Goal: Communication & Community: Answer question/provide support

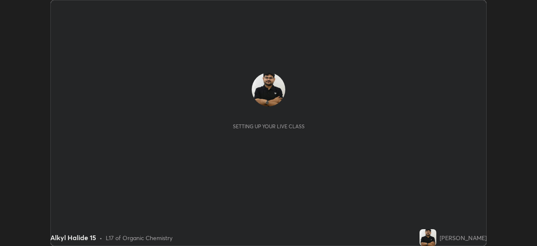
scroll to position [246, 537]
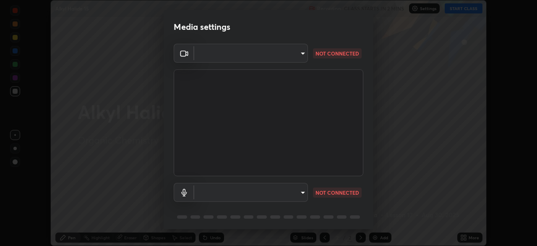
type input "ddeb460be698feac5301e169f53eca599c89e620ae617368e30cc776484c20c4"
click at [282, 192] on body "Erase all Alkyl Halide 15 Recording CLASS STARTS IN 2 MINS Settings START CLASS…" at bounding box center [268, 123] width 537 height 246
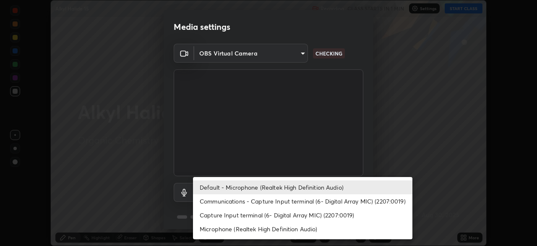
click at [262, 231] on li "Microphone (Realtek High Definition Audio)" at bounding box center [303, 229] width 220 height 14
type input "f004d940c31081e6b16f6c88961f672aa5ec6747dbf5629a26c28f94701fa2d6"
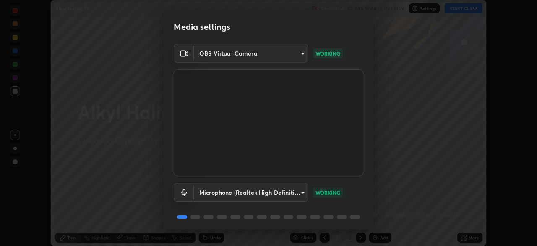
scroll to position [30, 0]
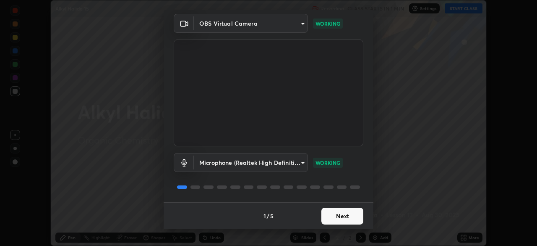
click at [344, 212] on button "Next" at bounding box center [343, 215] width 42 height 17
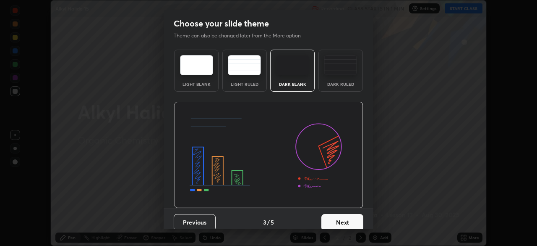
click at [347, 215] on button "Next" at bounding box center [343, 222] width 42 height 17
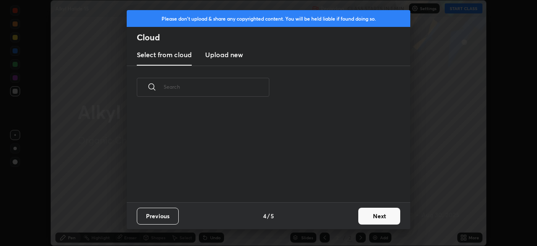
click at [359, 220] on button "Next" at bounding box center [379, 215] width 42 height 17
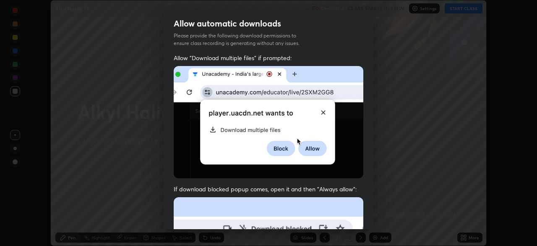
click at [367, 216] on div "Allow "Download multiple files" if prompted: If download blocked popup comes, o…" at bounding box center [269, 230] width 210 height 353
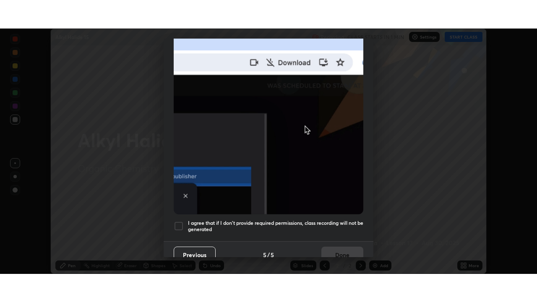
scroll to position [201, 0]
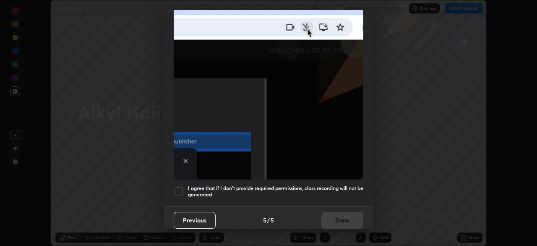
click at [332, 185] on h5 "I agree that if I don't provide required permissions, class recording will not …" at bounding box center [275, 191] width 175 height 13
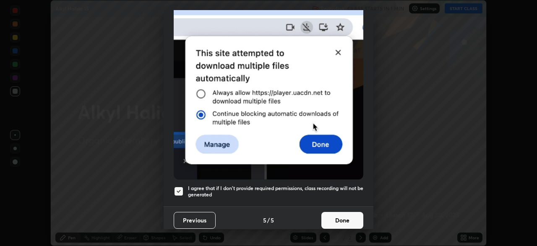
click at [347, 214] on button "Done" at bounding box center [343, 220] width 42 height 17
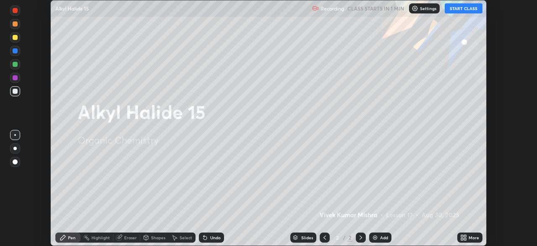
click at [460, 9] on button "START CLASS" at bounding box center [464, 8] width 38 height 10
click at [471, 236] on div "More" at bounding box center [474, 237] width 10 height 4
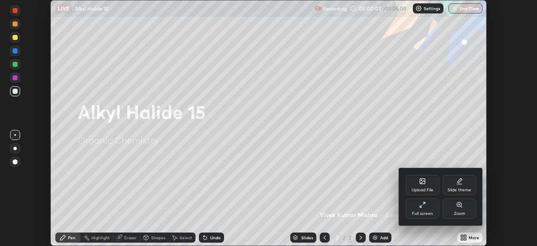
click at [425, 210] on div "Full screen" at bounding box center [423, 208] width 34 height 20
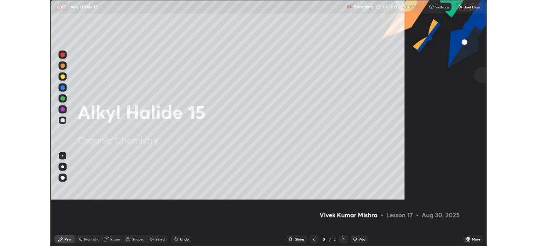
scroll to position [302, 537]
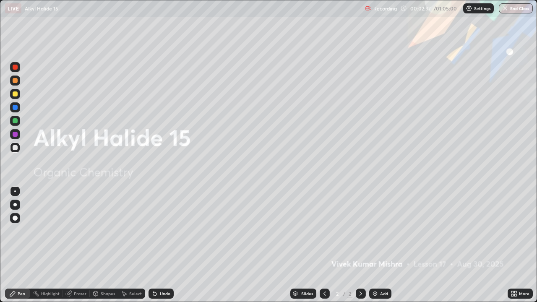
click at [383, 245] on div "Add" at bounding box center [384, 294] width 8 height 4
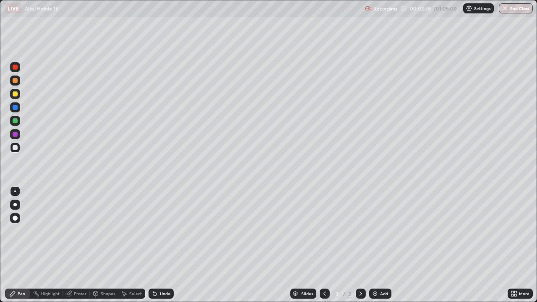
click at [324, 245] on icon at bounding box center [325, 293] width 7 height 7
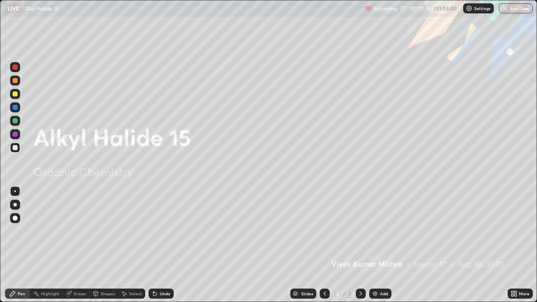
click at [519, 245] on div "More" at bounding box center [524, 294] width 10 height 4
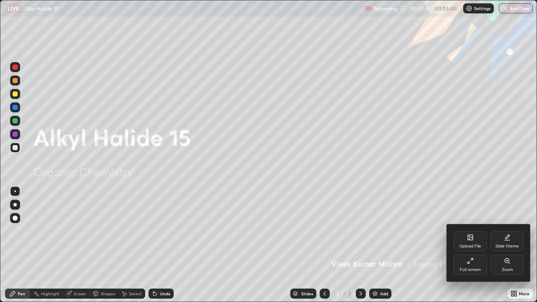
click at [516, 241] on div "Slide theme" at bounding box center [508, 241] width 34 height 20
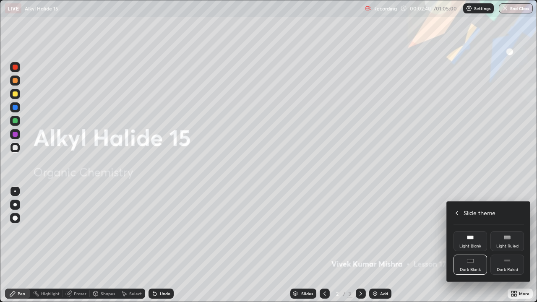
click at [511, 245] on div "Dark Ruled" at bounding box center [507, 270] width 21 height 4
click at [457, 212] on icon at bounding box center [457, 213] width 3 height 4
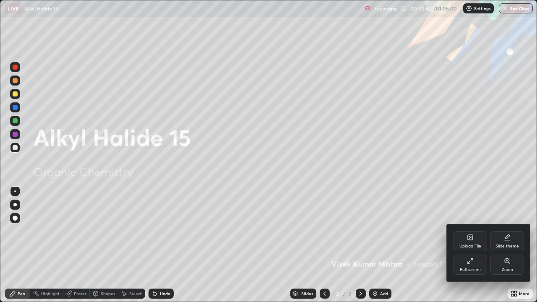
click at [424, 245] on div at bounding box center [268, 151] width 537 height 302
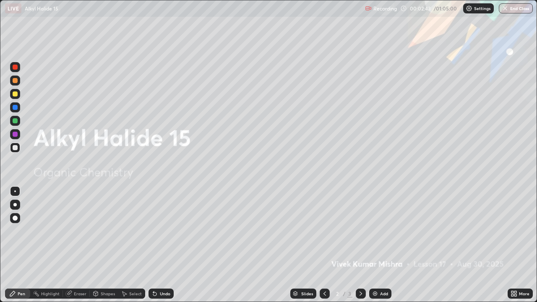
click at [327, 245] on div at bounding box center [325, 294] width 10 height 10
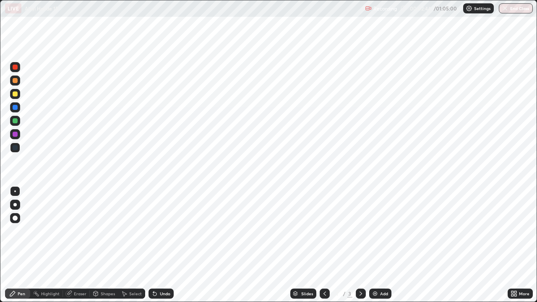
click at [383, 245] on div "Add" at bounding box center [384, 294] width 8 height 4
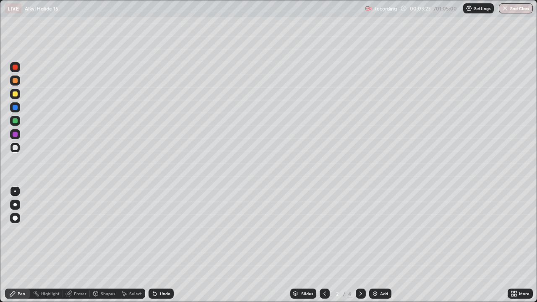
click at [142, 245] on div "Select" at bounding box center [131, 294] width 27 height 10
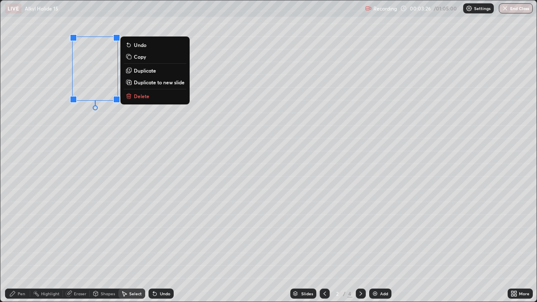
click at [142, 70] on p "Duplicate" at bounding box center [145, 70] width 22 height 7
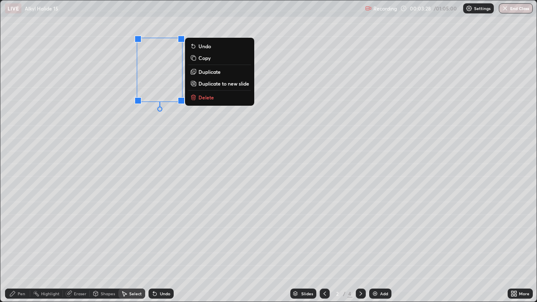
click at [210, 73] on p "Duplicate" at bounding box center [210, 71] width 22 height 7
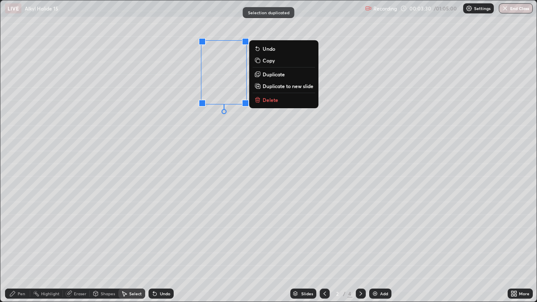
click at [268, 73] on p "Duplicate" at bounding box center [274, 74] width 22 height 7
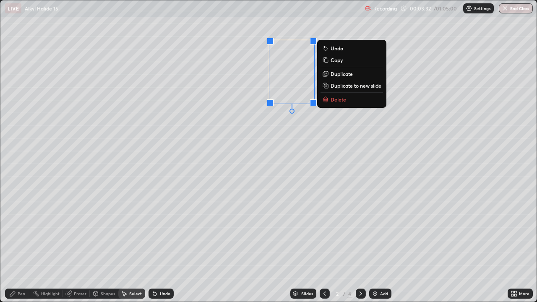
click at [18, 245] on div "Pen" at bounding box center [22, 294] width 8 height 4
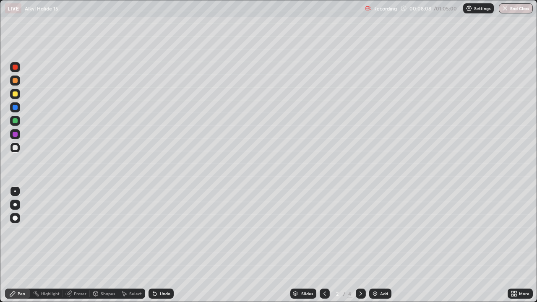
click at [74, 245] on div "Eraser" at bounding box center [80, 294] width 13 height 4
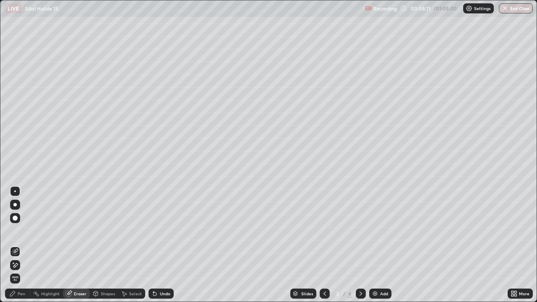
click at [12, 245] on div "Pen" at bounding box center [17, 294] width 25 height 10
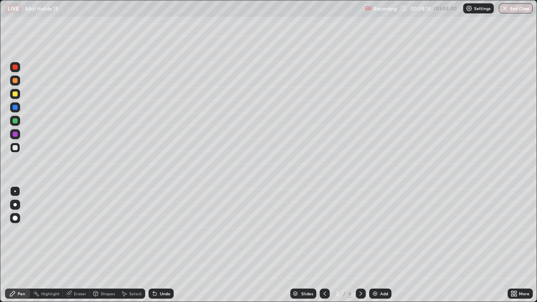
click at [75, 245] on div "Eraser" at bounding box center [80, 294] width 13 height 4
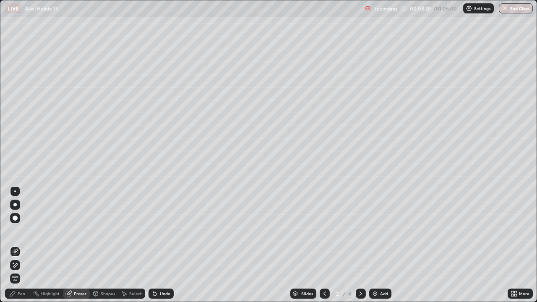
click at [13, 245] on div "Pen" at bounding box center [17, 294] width 25 height 10
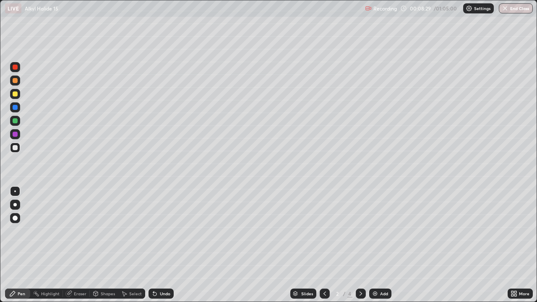
click at [16, 122] on div at bounding box center [15, 120] width 5 height 5
click at [15, 135] on div at bounding box center [15, 134] width 5 height 5
click at [13, 149] on div at bounding box center [15, 147] width 5 height 5
click at [377, 245] on img at bounding box center [375, 293] width 7 height 7
click at [16, 120] on div at bounding box center [15, 120] width 5 height 5
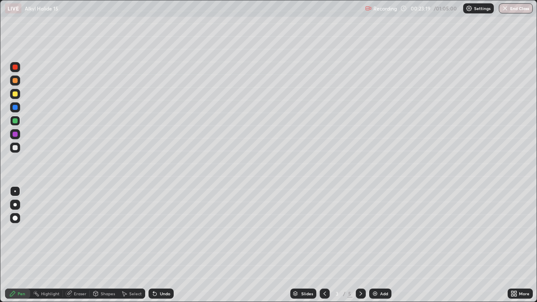
click at [321, 245] on div at bounding box center [325, 294] width 10 height 10
click at [361, 245] on icon at bounding box center [361, 293] width 7 height 7
click at [16, 149] on div at bounding box center [15, 147] width 5 height 5
click at [73, 245] on div "Eraser" at bounding box center [76, 294] width 27 height 10
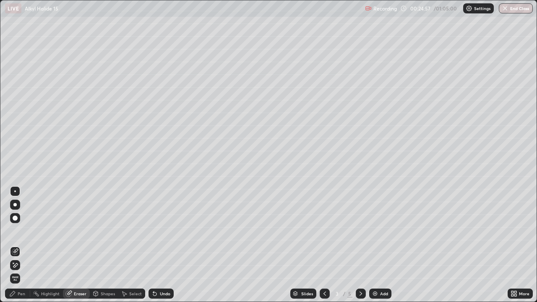
click at [21, 245] on div "Pen" at bounding box center [22, 294] width 8 height 4
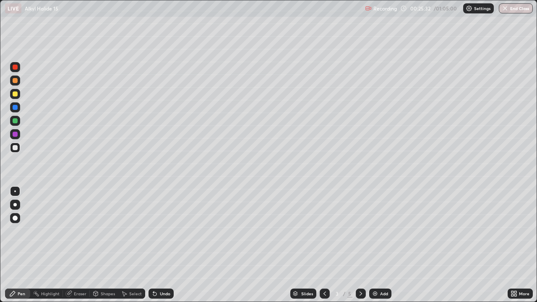
click at [14, 96] on div at bounding box center [15, 93] width 5 height 5
click at [380, 245] on div "Add" at bounding box center [384, 294] width 8 height 4
click at [164, 245] on div "Undo" at bounding box center [165, 294] width 10 height 4
click at [164, 245] on div "Undo" at bounding box center [161, 294] width 25 height 10
click at [160, 245] on div "Undo" at bounding box center [161, 294] width 25 height 10
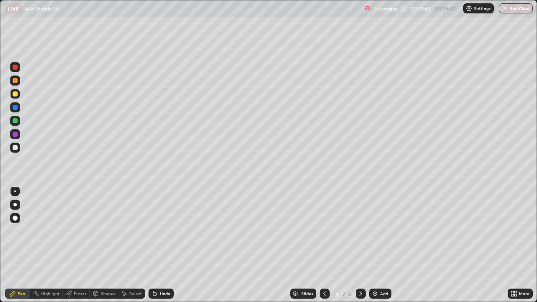
click at [17, 107] on div at bounding box center [15, 107] width 5 height 5
click at [160, 245] on div "Undo" at bounding box center [165, 294] width 10 height 4
click at [162, 245] on div "Undo" at bounding box center [165, 294] width 10 height 4
click at [163, 245] on div "Undo" at bounding box center [165, 294] width 10 height 4
click at [327, 245] on div at bounding box center [325, 294] width 10 height 10
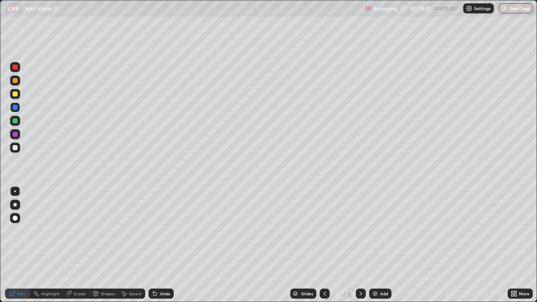
click at [360, 245] on icon at bounding box center [361, 293] width 7 height 7
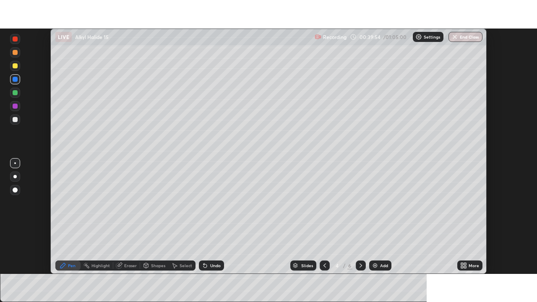
scroll to position [41726, 41434]
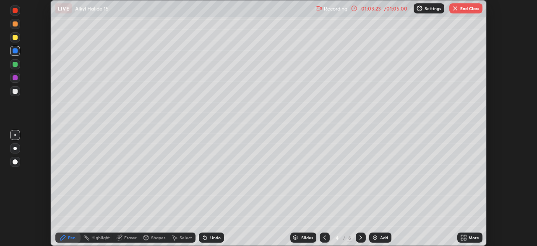
click at [465, 238] on icon at bounding box center [465, 239] width 2 height 2
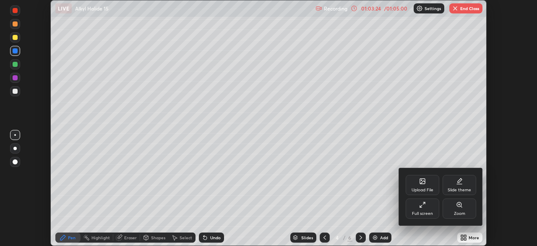
click at [424, 207] on icon at bounding box center [422, 204] width 7 height 7
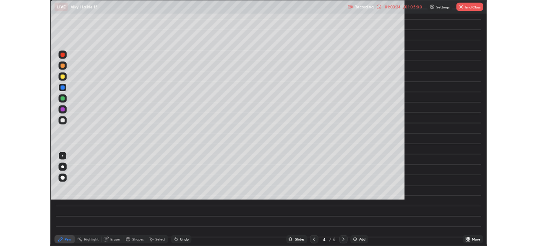
scroll to position [302, 537]
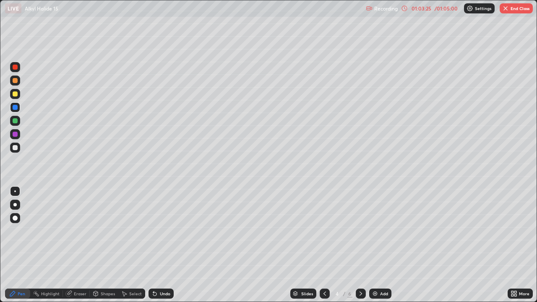
click at [384, 245] on div "Add" at bounding box center [384, 294] width 8 height 4
click at [14, 149] on div at bounding box center [15, 147] width 5 height 5
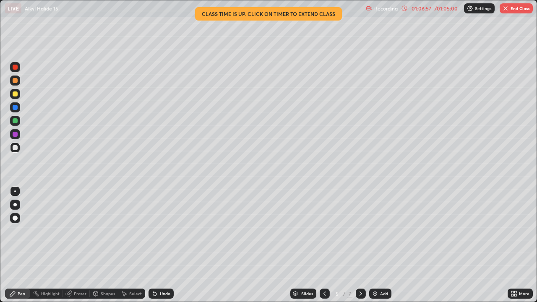
click at [14, 69] on div at bounding box center [15, 67] width 5 height 5
click at [16, 120] on div at bounding box center [15, 120] width 5 height 5
click at [444, 7] on div "/ 01:05:00" at bounding box center [446, 8] width 26 height 5
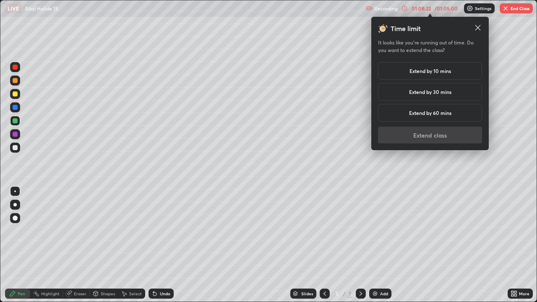
click at [456, 69] on div "Extend by 10 mins" at bounding box center [430, 71] width 104 height 18
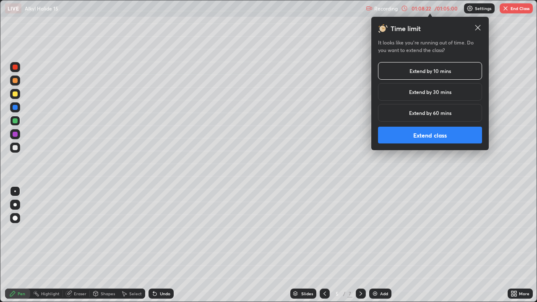
click at [462, 141] on button "Extend class" at bounding box center [430, 135] width 104 height 17
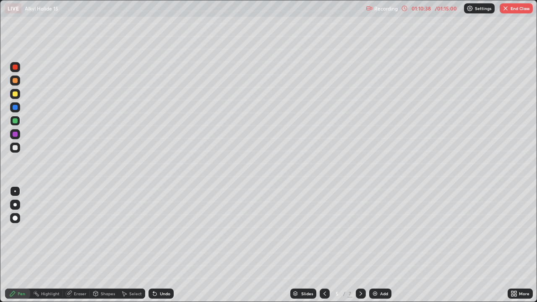
click at [130, 245] on div "Select" at bounding box center [135, 294] width 13 height 4
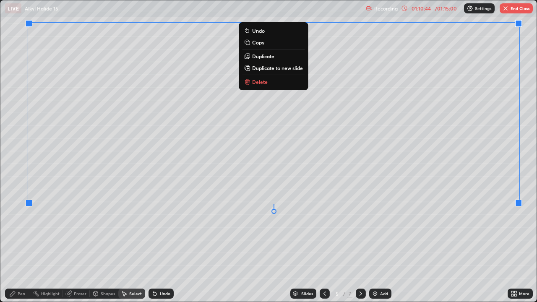
click at [504, 242] on div "0 ° Undo Copy Duplicate Duplicate to new slide Delete" at bounding box center [268, 150] width 536 height 301
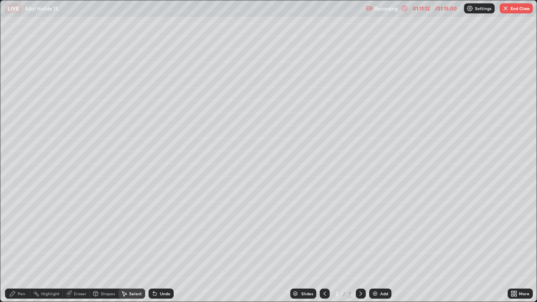
click at [20, 245] on div "Pen" at bounding box center [17, 294] width 25 height 10
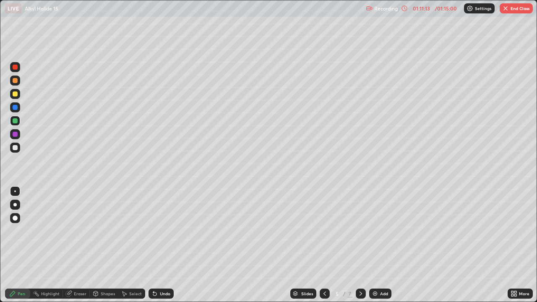
click at [18, 148] on div at bounding box center [15, 148] width 10 height 10
click at [14, 118] on div at bounding box center [15, 121] width 10 height 10
click at [511, 12] on button "End Class" at bounding box center [516, 8] width 33 height 10
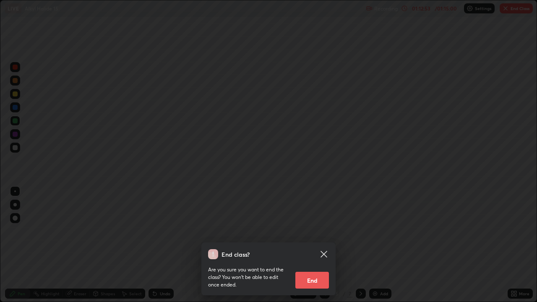
click at [319, 245] on button "End" at bounding box center [312, 280] width 34 height 17
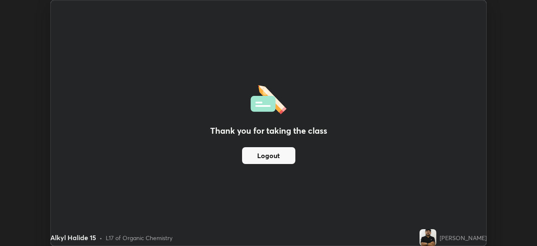
scroll to position [41726, 41434]
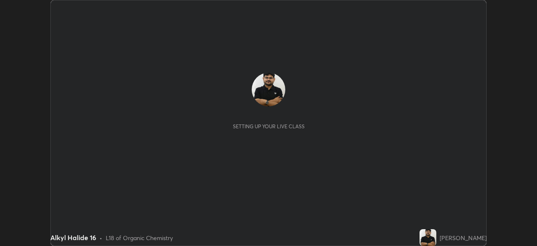
scroll to position [246, 537]
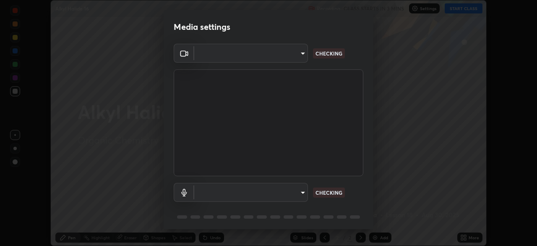
click at [298, 192] on body "Erase all Alkyl Halide 16 Recording CLASS STARTS IN 3 MINS Settings START CLASS…" at bounding box center [268, 123] width 537 height 246
type input "ddeb460be698feac5301e169f53eca599c89e620ae617368e30cc776484c20c4"
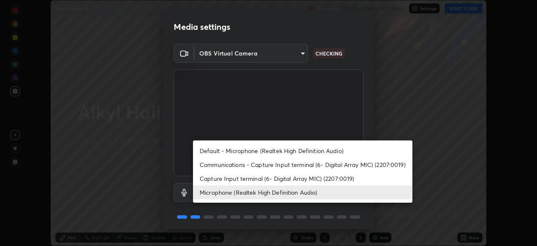
click at [277, 179] on li "Capture Input terminal (6- Digital Array MIC) (2207:0019)" at bounding box center [303, 178] width 220 height 14
type input "e9c713234362d9c1e8a5167b384b9c85b8d13822ade083468ae4be7351f3d114"
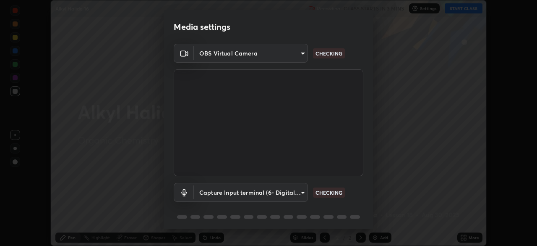
click at [270, 196] on body "Erase all Alkyl Halide 16 Recording CLASS STARTS IN 3 MINS Settings START CLASS…" at bounding box center [268, 123] width 537 height 246
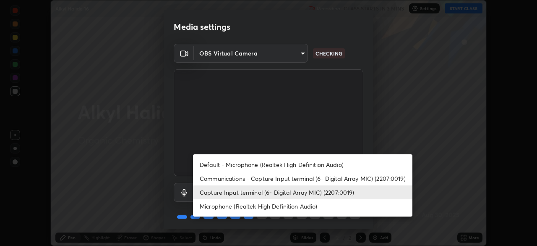
click at [264, 214] on ul "Default - Microphone (Realtek High Definition Audio) Communications - Capture I…" at bounding box center [303, 185] width 220 height 62
click at [378, 111] on div at bounding box center [268, 123] width 537 height 246
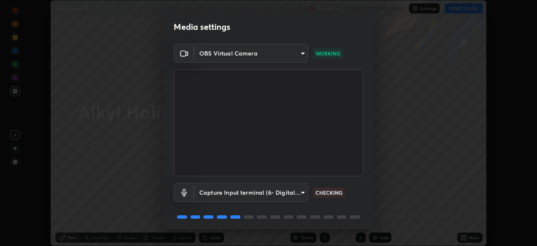
scroll to position [30, 0]
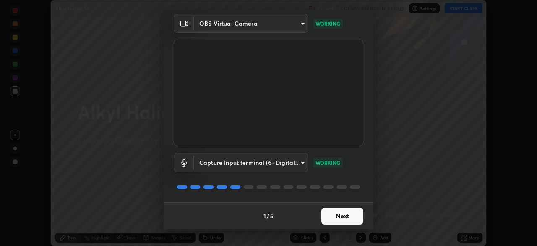
click at [342, 214] on button "Next" at bounding box center [343, 215] width 42 height 17
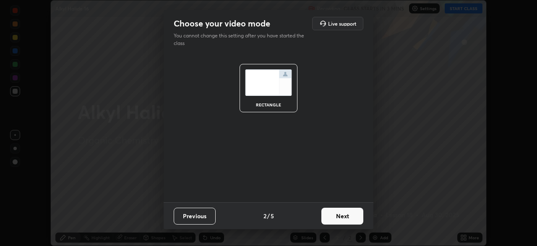
scroll to position [0, 0]
click at [343, 214] on button "Next" at bounding box center [343, 215] width 42 height 17
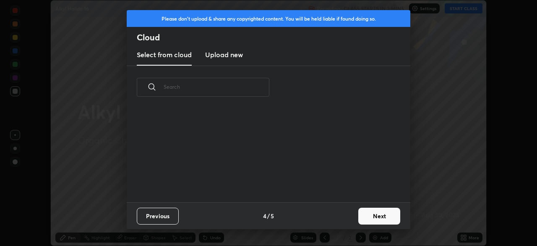
click at [364, 209] on button "Next" at bounding box center [379, 215] width 42 height 17
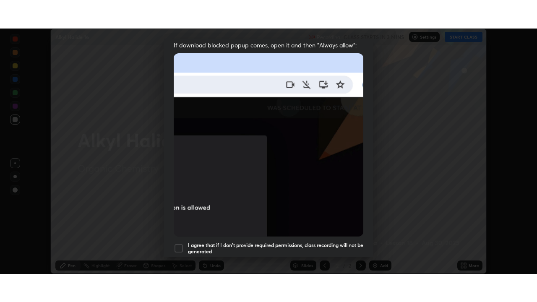
scroll to position [201, 0]
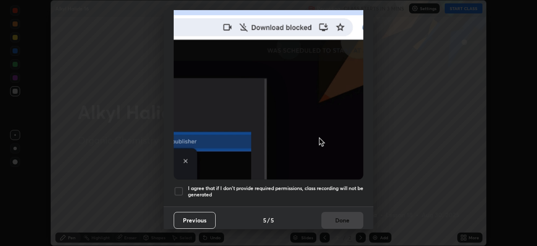
click at [332, 185] on h5 "I agree that if I don't provide required permissions, class recording will not …" at bounding box center [275, 191] width 175 height 13
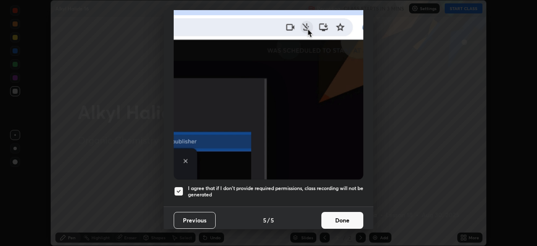
click at [338, 220] on button "Done" at bounding box center [343, 220] width 42 height 17
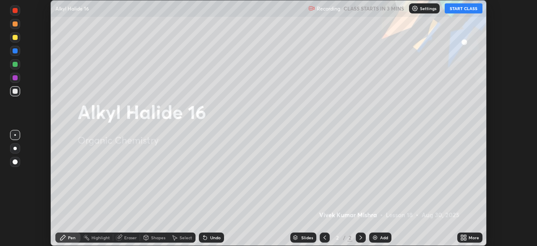
click at [457, 9] on button "START CLASS" at bounding box center [464, 8] width 38 height 10
click at [469, 239] on div "More" at bounding box center [474, 237] width 10 height 4
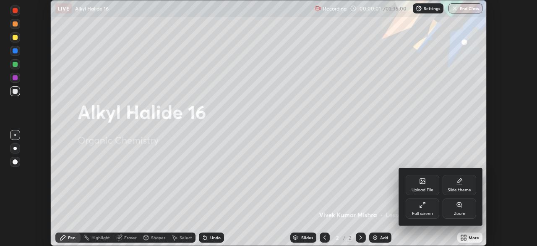
click at [421, 209] on div "Full screen" at bounding box center [423, 208] width 34 height 20
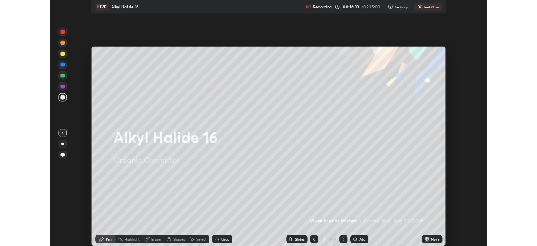
scroll to position [41726, 41434]
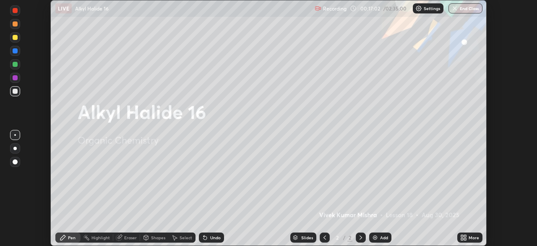
click at [466, 235] on icon at bounding box center [465, 236] width 2 height 2
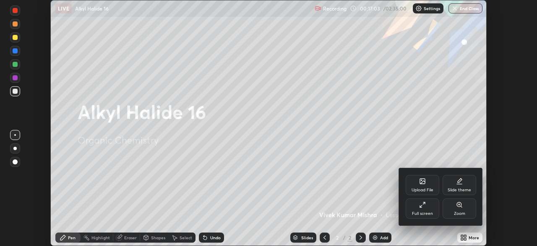
click at [426, 186] on div "Upload File" at bounding box center [423, 185] width 34 height 20
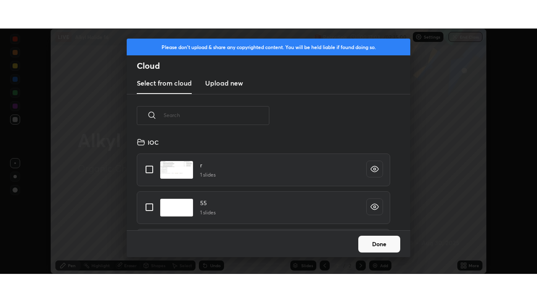
scroll to position [93, 269]
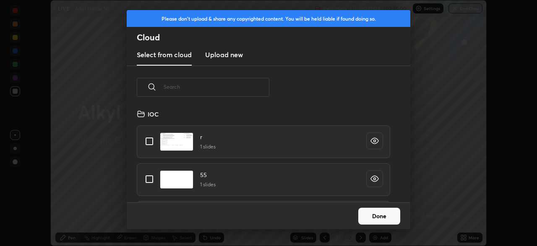
click at [236, 53] on h3 "Upload new" at bounding box center [224, 55] width 38 height 10
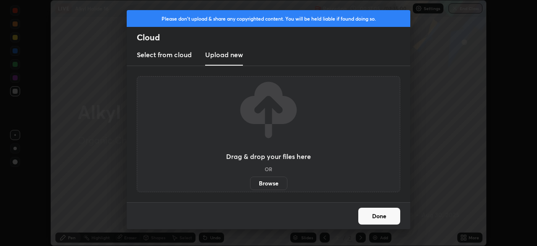
click at [277, 187] on label "Browse" at bounding box center [268, 182] width 37 height 13
click at [250, 187] on input "Browse" at bounding box center [250, 182] width 0 height 13
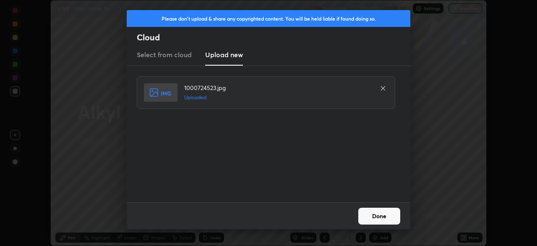
click at [374, 216] on button "Done" at bounding box center [379, 215] width 42 height 17
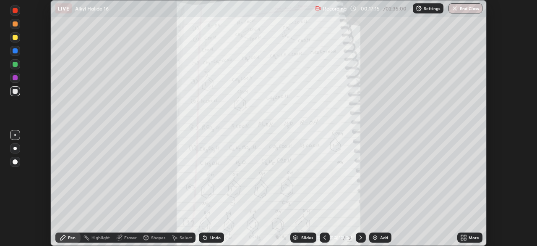
click at [469, 239] on div "More" at bounding box center [474, 237] width 10 height 4
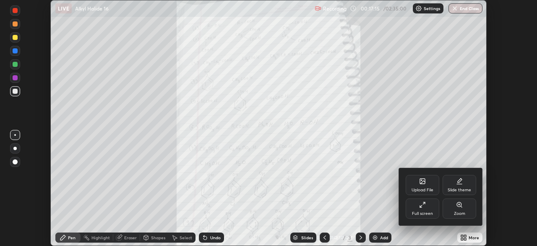
click at [429, 208] on div "Full screen" at bounding box center [423, 208] width 34 height 20
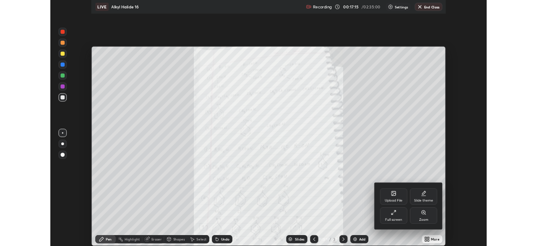
scroll to position [302, 537]
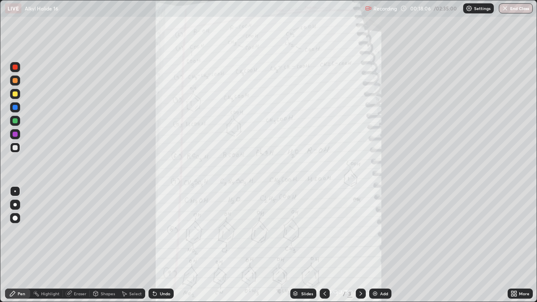
click at [525, 245] on div "More" at bounding box center [524, 294] width 10 height 4
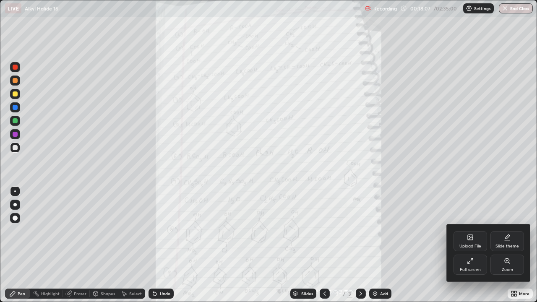
click at [511, 245] on div "Zoom" at bounding box center [508, 265] width 34 height 20
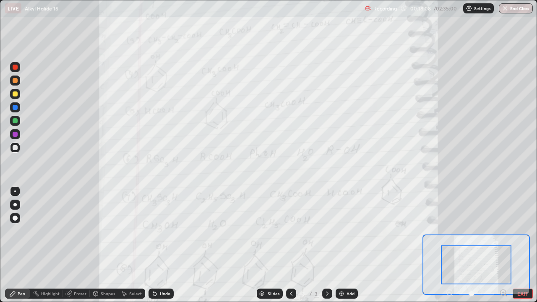
click at [503, 245] on icon at bounding box center [503, 293] width 2 height 0
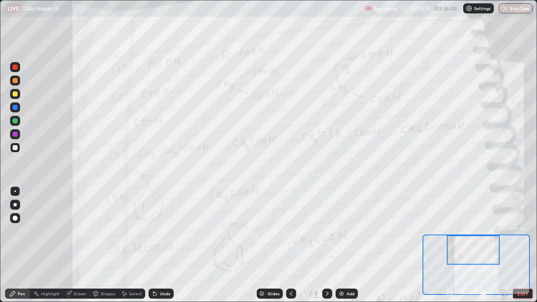
click at [15, 68] on div at bounding box center [15, 67] width 5 height 5
click at [18, 120] on div at bounding box center [15, 121] width 10 height 10
click at [16, 135] on div at bounding box center [15, 134] width 5 height 5
click at [161, 245] on div "Undo" at bounding box center [165, 294] width 10 height 4
click at [160, 245] on div "Undo" at bounding box center [165, 294] width 10 height 4
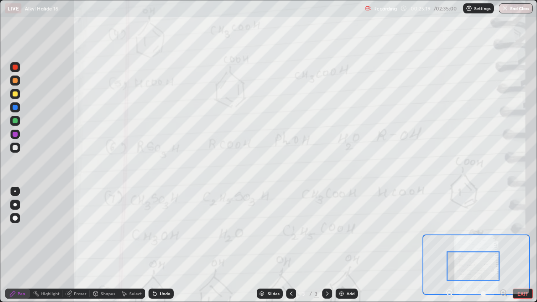
click at [13, 69] on div at bounding box center [15, 67] width 5 height 5
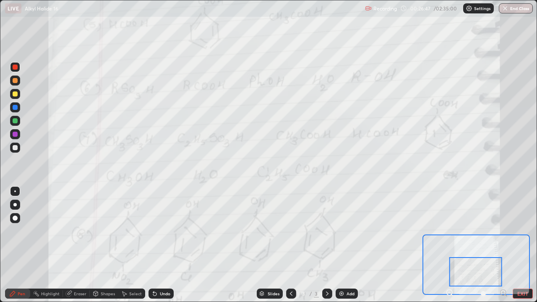
click at [15, 81] on div at bounding box center [15, 80] width 5 height 5
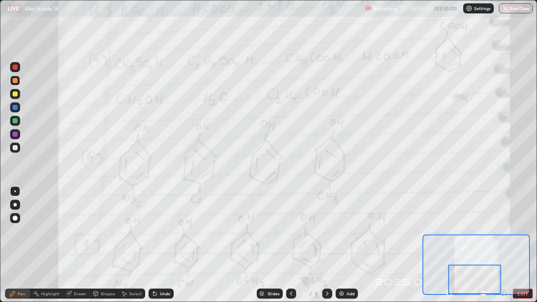
click at [15, 135] on div at bounding box center [15, 134] width 5 height 5
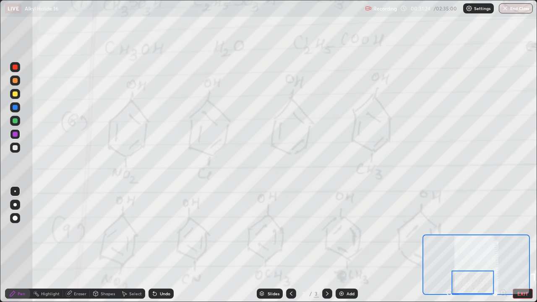
click at [349, 245] on div "Add" at bounding box center [347, 294] width 22 height 10
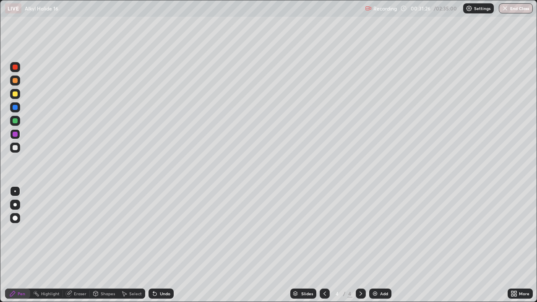
click at [323, 245] on icon at bounding box center [325, 293] width 7 height 7
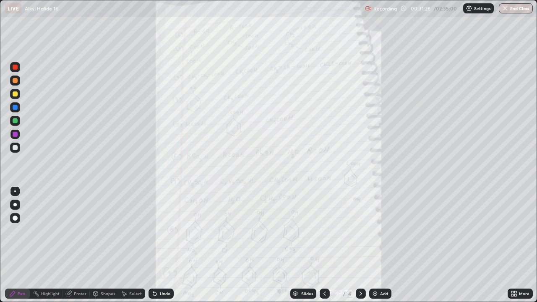
click at [512, 245] on icon at bounding box center [513, 292] width 2 height 2
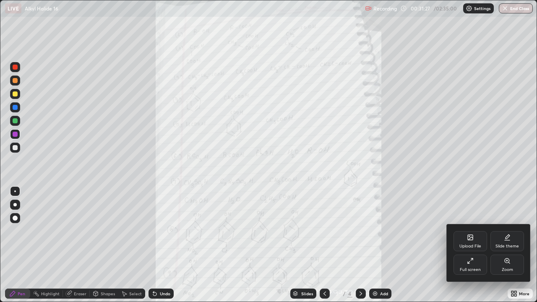
click at [512, 242] on div "Slide theme" at bounding box center [508, 241] width 34 height 20
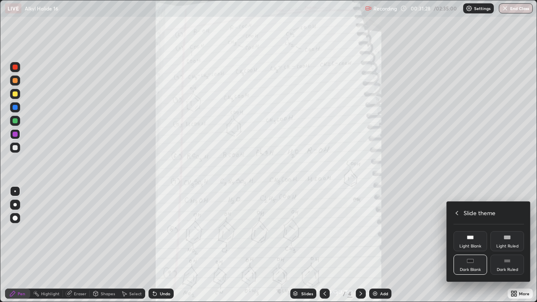
click at [510, 245] on div "Dark Ruled" at bounding box center [507, 270] width 21 height 4
click at [457, 212] on icon at bounding box center [457, 213] width 7 height 7
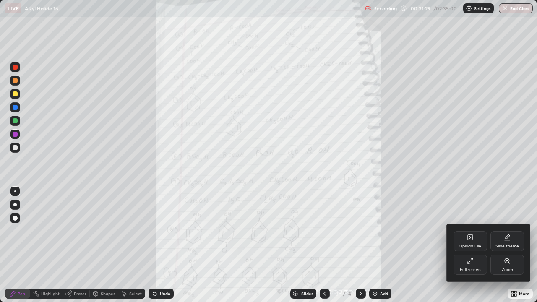
click at [415, 245] on div at bounding box center [268, 151] width 537 height 302
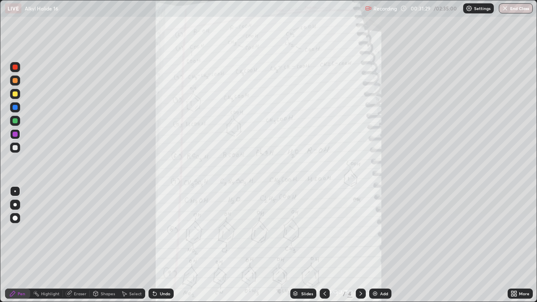
click at [380, 245] on div "Add" at bounding box center [384, 294] width 8 height 4
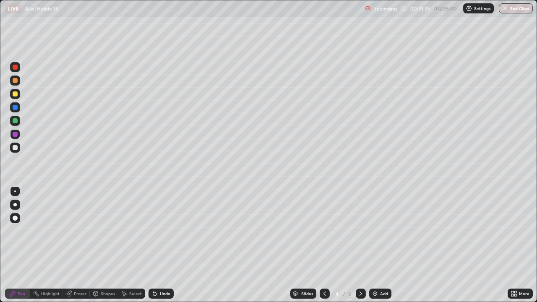
click at [163, 245] on div "Undo" at bounding box center [165, 294] width 10 height 4
click at [164, 245] on div "Undo" at bounding box center [165, 294] width 10 height 4
click at [161, 245] on div "Undo" at bounding box center [165, 294] width 10 height 4
click at [160, 245] on div "Undo" at bounding box center [165, 294] width 10 height 4
click at [13, 120] on div at bounding box center [15, 120] width 5 height 5
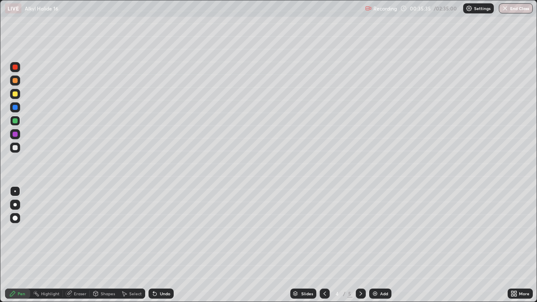
click at [13, 122] on div at bounding box center [15, 120] width 5 height 5
click at [162, 245] on div "Undo" at bounding box center [165, 294] width 10 height 4
click at [527, 245] on div "More" at bounding box center [524, 294] width 10 height 4
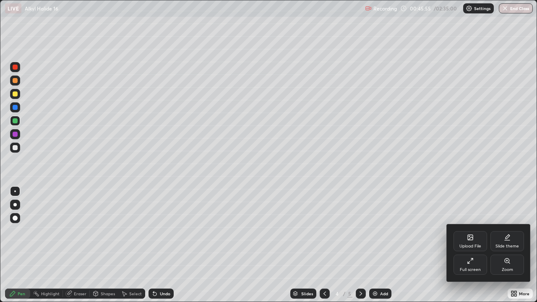
click at [516, 245] on div "Zoom" at bounding box center [508, 265] width 34 height 20
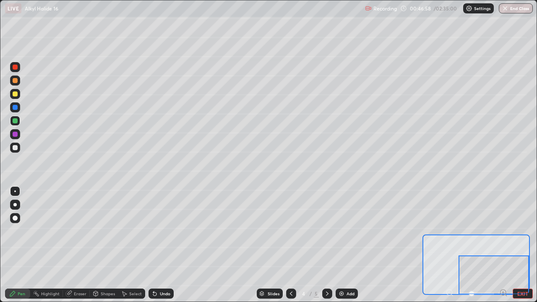
click at [16, 68] on div at bounding box center [15, 67] width 5 height 5
click at [166, 245] on div "Undo" at bounding box center [165, 294] width 10 height 4
click at [164, 245] on div "Undo" at bounding box center [165, 294] width 10 height 4
click at [162, 245] on div "Undo" at bounding box center [165, 294] width 10 height 4
click at [163, 245] on div "Undo" at bounding box center [165, 294] width 10 height 4
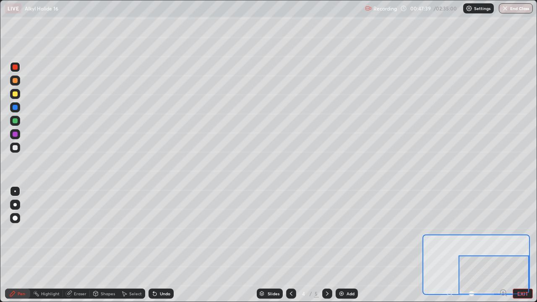
click at [165, 245] on div "Undo" at bounding box center [165, 294] width 10 height 4
click at [164, 245] on div "Undo" at bounding box center [165, 294] width 10 height 4
click at [165, 245] on div "Undo" at bounding box center [165, 294] width 10 height 4
click at [164, 245] on div "Undo" at bounding box center [165, 294] width 10 height 4
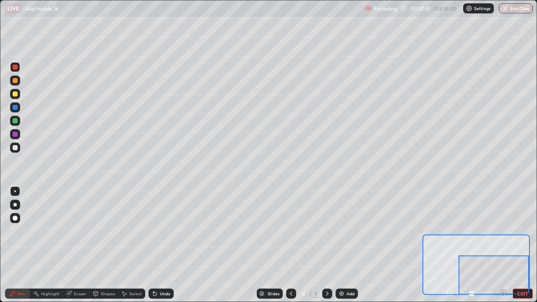
click at [165, 245] on div "Undo" at bounding box center [165, 294] width 10 height 4
click at [166, 245] on div "Undo" at bounding box center [161, 294] width 25 height 10
click at [350, 245] on div "Add" at bounding box center [351, 294] width 8 height 4
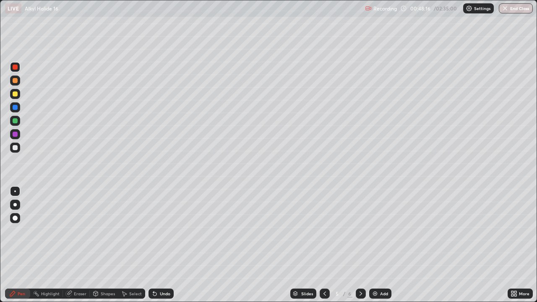
click at [16, 134] on div at bounding box center [15, 134] width 5 height 5
click at [19, 147] on div at bounding box center [15, 148] width 10 height 10
click at [13, 121] on div at bounding box center [15, 120] width 5 height 5
click at [135, 245] on div "Select" at bounding box center [135, 294] width 13 height 4
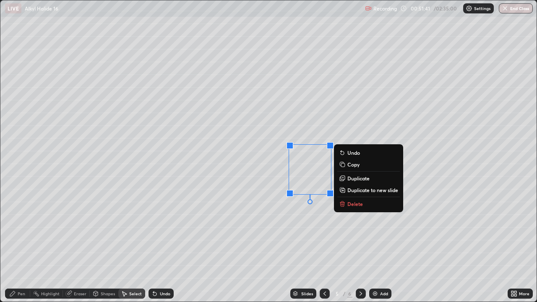
click at [354, 177] on p "Duplicate" at bounding box center [359, 178] width 22 height 7
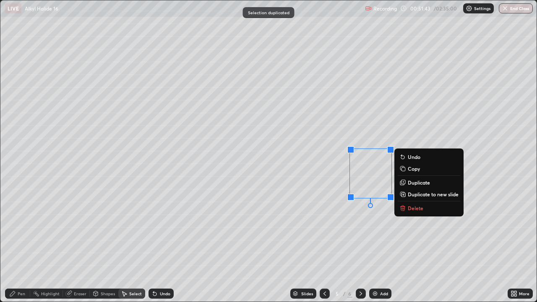
click at [417, 182] on p "Duplicate" at bounding box center [419, 182] width 22 height 7
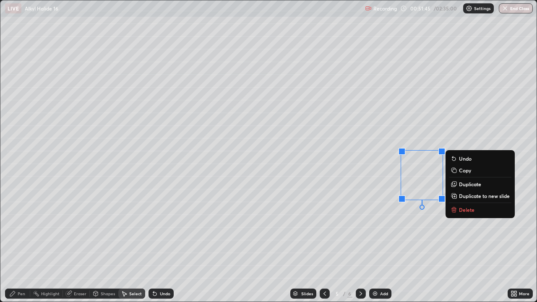
click at [463, 181] on p "Duplicate" at bounding box center [470, 184] width 22 height 7
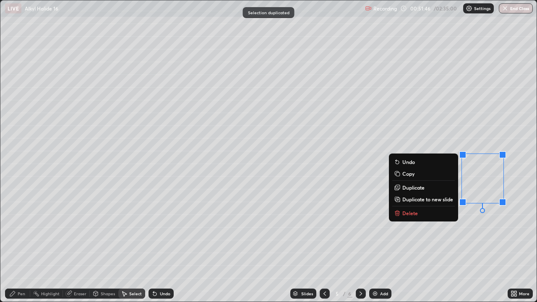
click at [374, 245] on div "0 ° Undo Copy Duplicate Duplicate to new slide Delete" at bounding box center [268, 150] width 536 height 301
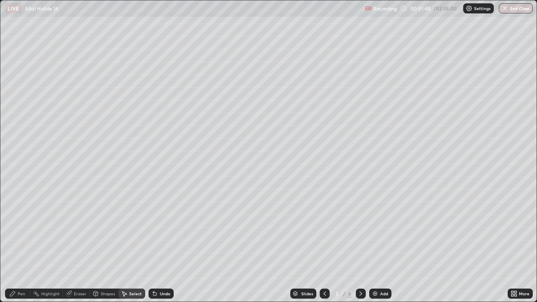
click at [17, 245] on div "Pen" at bounding box center [17, 294] width 25 height 10
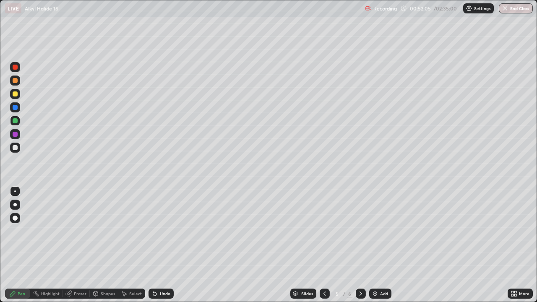
click at [164, 245] on div "Undo" at bounding box center [165, 294] width 10 height 4
click at [15, 149] on div at bounding box center [15, 147] width 5 height 5
click at [377, 245] on img at bounding box center [375, 293] width 7 height 7
click at [101, 245] on div "Shapes" at bounding box center [108, 294] width 14 height 4
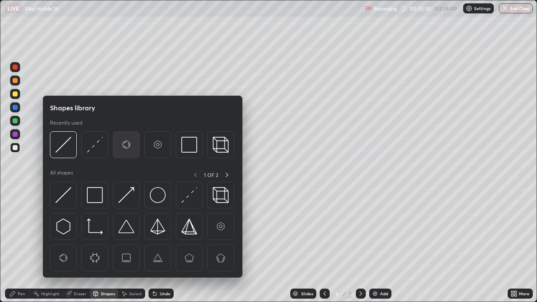
click at [128, 146] on img at bounding box center [126, 145] width 16 height 16
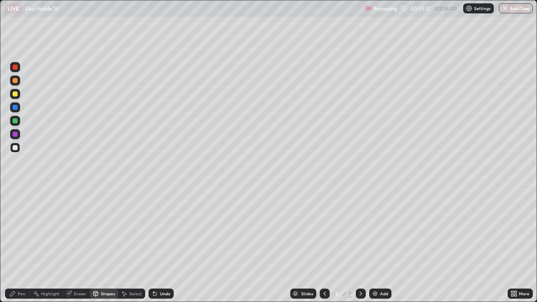
click at [20, 245] on div "Pen" at bounding box center [22, 294] width 8 height 4
click at [16, 69] on div at bounding box center [15, 67] width 5 height 5
click at [15, 121] on div at bounding box center [15, 120] width 5 height 5
click at [15, 68] on div at bounding box center [15, 67] width 5 height 5
click at [160, 245] on div "Undo" at bounding box center [165, 294] width 10 height 4
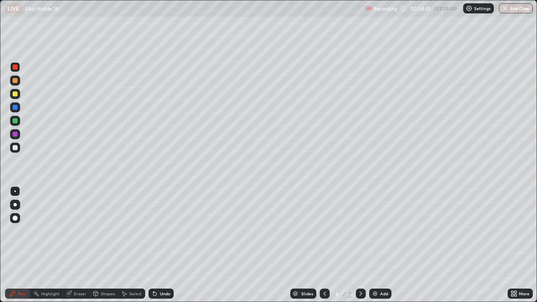
click at [160, 245] on div "Undo" at bounding box center [161, 294] width 25 height 10
click at [13, 121] on div at bounding box center [15, 120] width 5 height 5
click at [129, 245] on div "Select" at bounding box center [135, 294] width 13 height 4
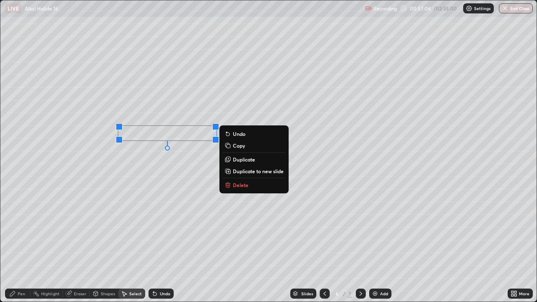
click at [89, 245] on div "0 ° Undo Copy Duplicate Duplicate to new slide Delete" at bounding box center [268, 150] width 536 height 301
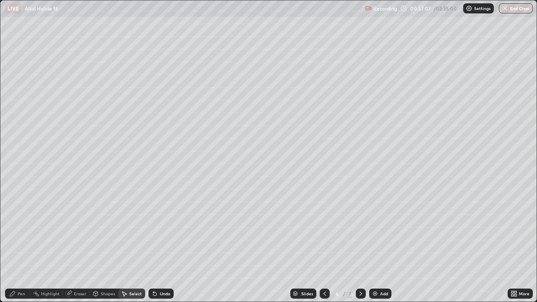
click at [19, 245] on div "Pen" at bounding box center [22, 294] width 8 height 4
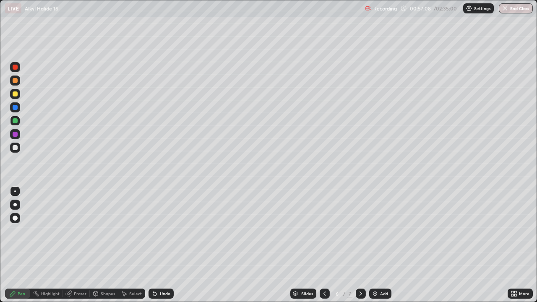
click at [14, 149] on div at bounding box center [15, 147] width 5 height 5
click at [16, 134] on div at bounding box center [15, 134] width 5 height 5
click at [383, 245] on div "Add" at bounding box center [380, 294] width 22 height 10
click at [129, 245] on div "Select" at bounding box center [135, 294] width 13 height 4
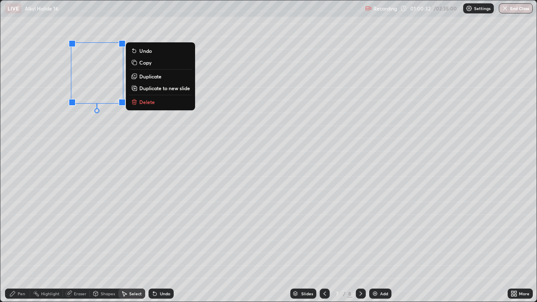
click at [144, 77] on p "Duplicate" at bounding box center [150, 76] width 22 height 7
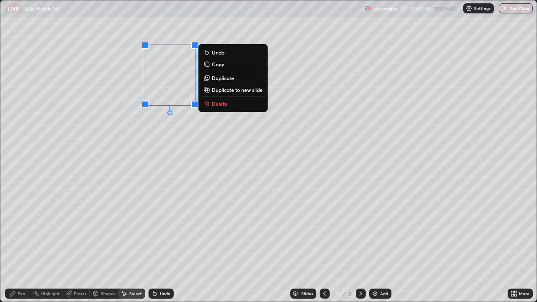
click at [217, 77] on p "Duplicate" at bounding box center [223, 78] width 22 height 7
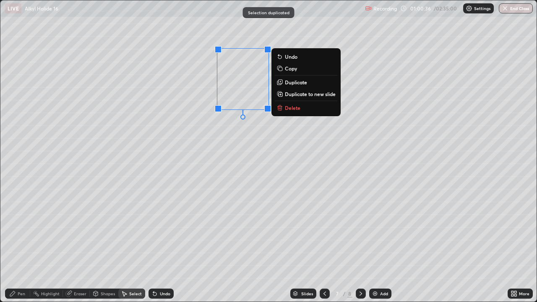
click at [285, 82] on p "Duplicate" at bounding box center [296, 82] width 22 height 7
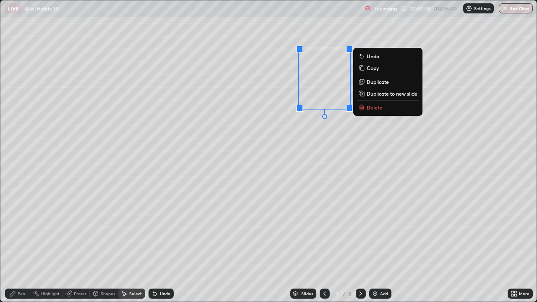
click at [21, 245] on div "Pen" at bounding box center [22, 294] width 8 height 4
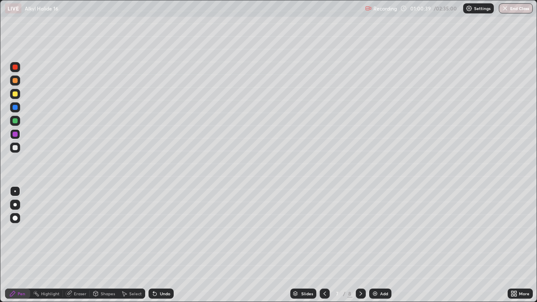
click at [15, 148] on div at bounding box center [15, 147] width 5 height 5
click at [14, 121] on div at bounding box center [15, 120] width 5 height 5
click at [15, 134] on div at bounding box center [15, 134] width 5 height 5
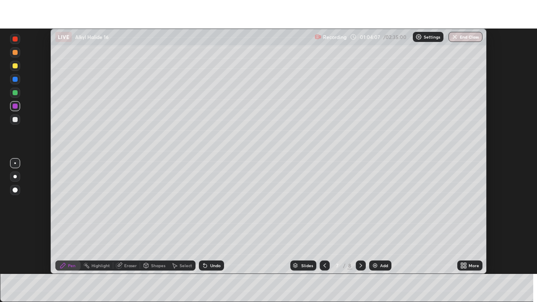
scroll to position [41726, 41434]
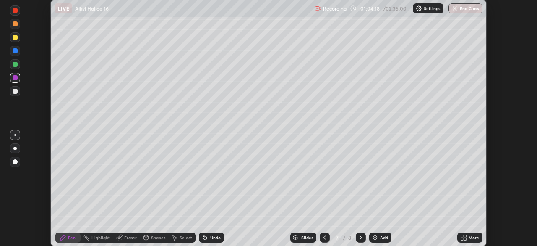
click at [476, 235] on div "More" at bounding box center [474, 237] width 10 height 4
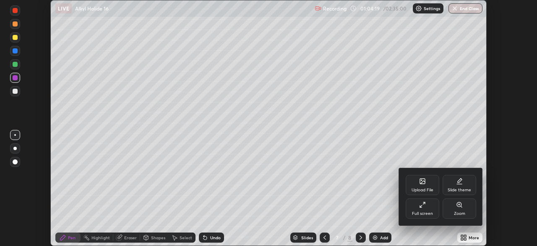
click at [422, 209] on div "Full screen" at bounding box center [423, 208] width 34 height 20
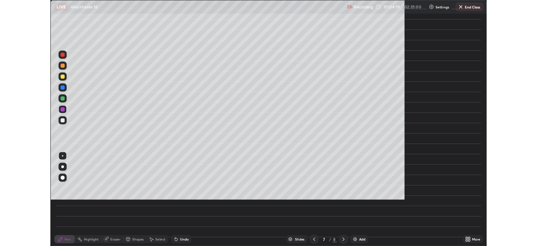
scroll to position [302, 537]
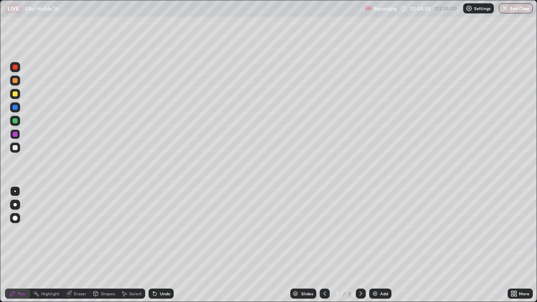
click at [165, 245] on div "Undo" at bounding box center [165, 294] width 10 height 4
click at [161, 245] on div "Undo" at bounding box center [161, 294] width 25 height 10
click at [15, 148] on div at bounding box center [15, 147] width 5 height 5
click at [15, 122] on div at bounding box center [15, 120] width 5 height 5
click at [382, 245] on div "Add" at bounding box center [384, 294] width 8 height 4
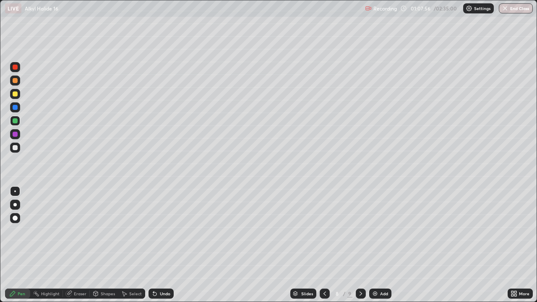
click at [162, 245] on div "Undo" at bounding box center [165, 294] width 10 height 4
click at [19, 146] on div at bounding box center [15, 148] width 10 height 10
click at [72, 245] on icon at bounding box center [68, 293] width 7 height 7
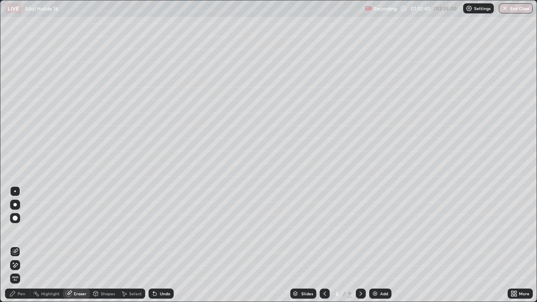
click at [11, 245] on icon at bounding box center [12, 293] width 7 height 7
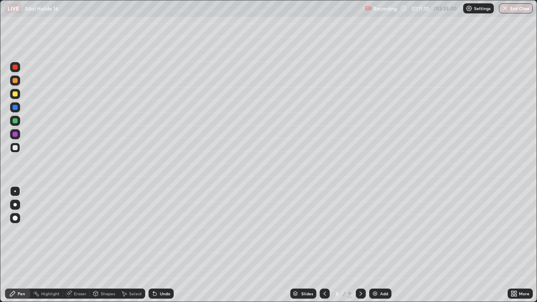
click at [160, 245] on div "Undo" at bounding box center [165, 294] width 10 height 4
click at [158, 245] on div "Undo" at bounding box center [161, 294] width 25 height 10
click at [157, 245] on div "Undo" at bounding box center [161, 294] width 25 height 10
click at [153, 245] on icon at bounding box center [153, 292] width 1 height 1
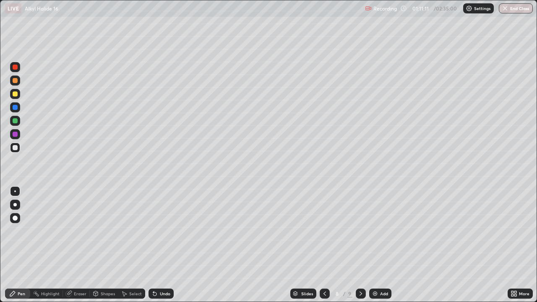
click at [152, 245] on icon at bounding box center [155, 293] width 7 height 7
click at [152, 245] on div "Undo" at bounding box center [161, 294] width 25 height 10
click at [154, 245] on div "Undo" at bounding box center [161, 294] width 25 height 10
click at [133, 245] on div "Select" at bounding box center [135, 294] width 13 height 4
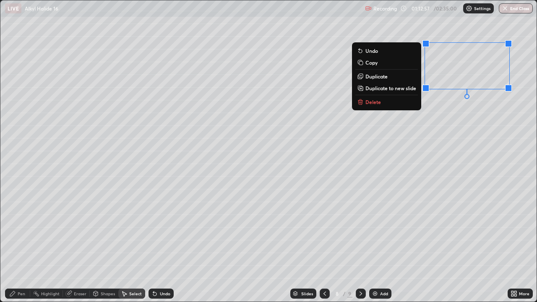
click at [374, 102] on p "Delete" at bounding box center [374, 102] width 16 height 7
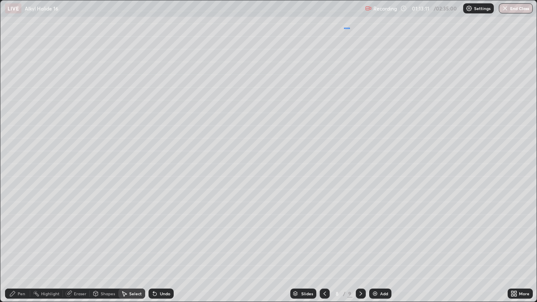
click at [350, 28] on div "0 ° Undo Copy Duplicate Duplicate to new slide Delete" at bounding box center [268, 150] width 536 height 301
click at [18, 245] on div "Pen" at bounding box center [22, 294] width 8 height 4
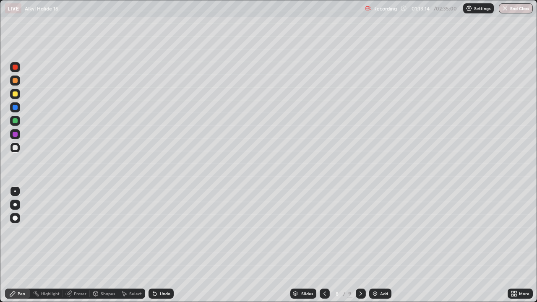
click at [15, 94] on div at bounding box center [15, 93] width 5 height 5
click at [130, 245] on div "Select" at bounding box center [135, 294] width 13 height 4
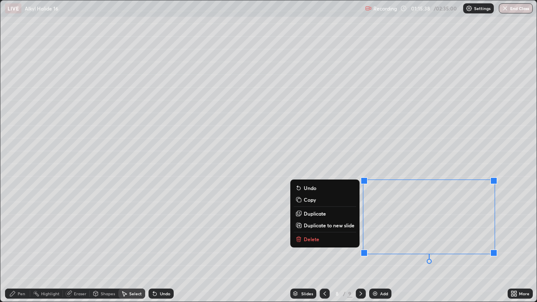
click at [316, 238] on p "Delete" at bounding box center [312, 239] width 16 height 7
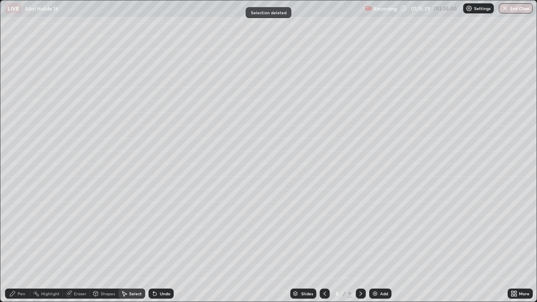
click at [21, 245] on div "Pen" at bounding box center [17, 294] width 25 height 10
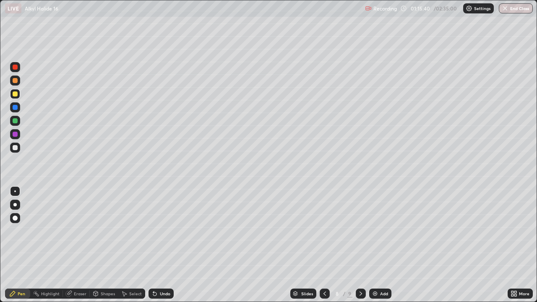
click at [14, 124] on div at bounding box center [15, 121] width 10 height 10
click at [14, 135] on div at bounding box center [15, 134] width 5 height 5
click at [380, 245] on div "Add" at bounding box center [384, 294] width 8 height 4
click at [160, 245] on div "Undo" at bounding box center [165, 294] width 10 height 4
click at [14, 152] on div at bounding box center [15, 148] width 10 height 10
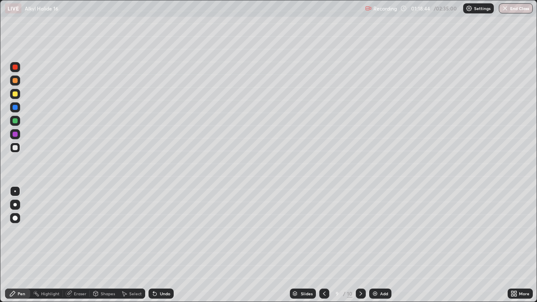
click at [102, 245] on div "Shapes" at bounding box center [104, 294] width 29 height 10
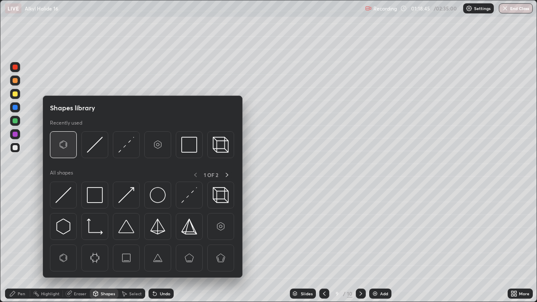
click at [62, 147] on img at bounding box center [63, 145] width 16 height 16
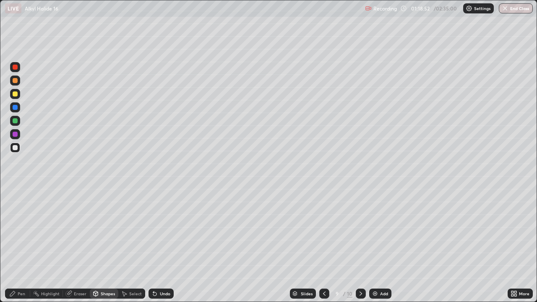
click at [16, 245] on div "Pen" at bounding box center [17, 294] width 25 height 10
click at [103, 245] on div "Shapes" at bounding box center [108, 294] width 14 height 4
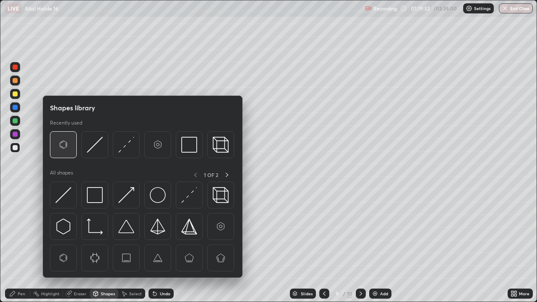
click at [68, 149] on img at bounding box center [63, 145] width 16 height 16
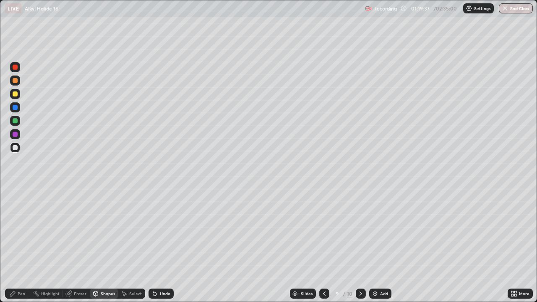
click at [21, 245] on div "Pen" at bounding box center [22, 294] width 8 height 4
click at [130, 245] on div "Select" at bounding box center [135, 294] width 13 height 4
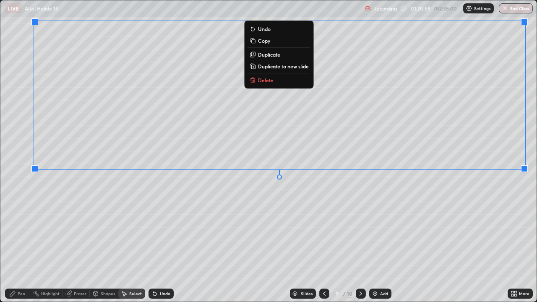
click at [480, 211] on div "0 ° Undo Copy Duplicate Duplicate to new slide Delete" at bounding box center [268, 150] width 536 height 301
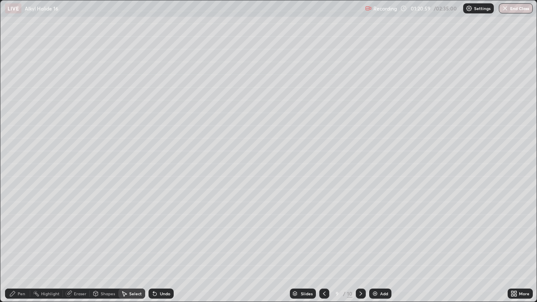
click at [18, 245] on div "Pen" at bounding box center [17, 294] width 25 height 10
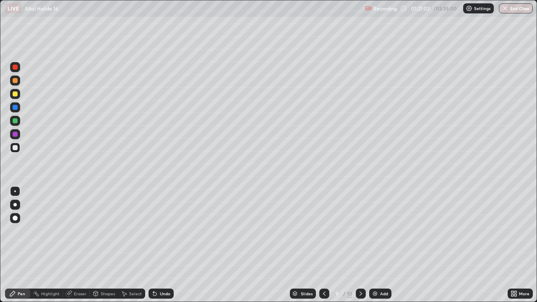
click at [101, 245] on div "Shapes" at bounding box center [108, 294] width 14 height 4
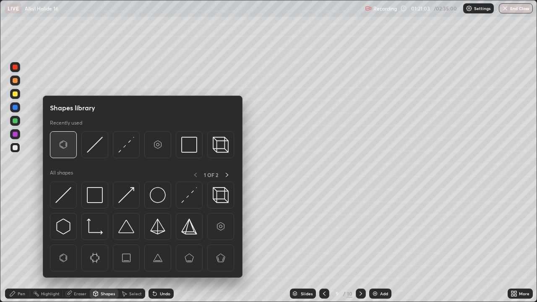
click at [66, 145] on img at bounding box center [63, 145] width 16 height 16
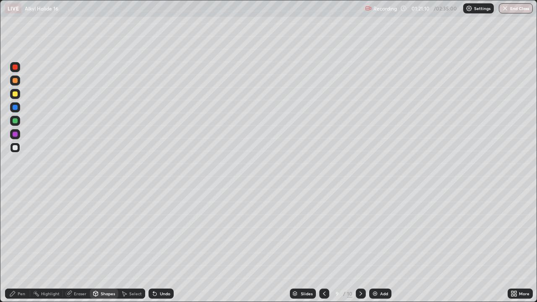
click at [13, 245] on div "Pen" at bounding box center [17, 294] width 25 height 10
click at [106, 245] on div "Shapes" at bounding box center [108, 294] width 14 height 4
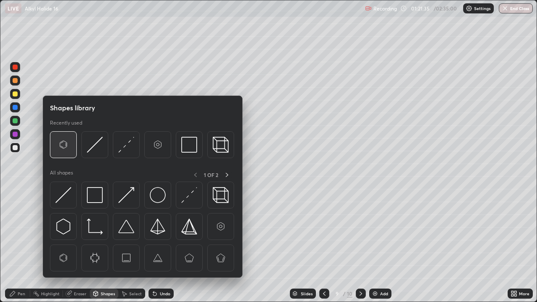
click at [65, 152] on img at bounding box center [63, 145] width 16 height 16
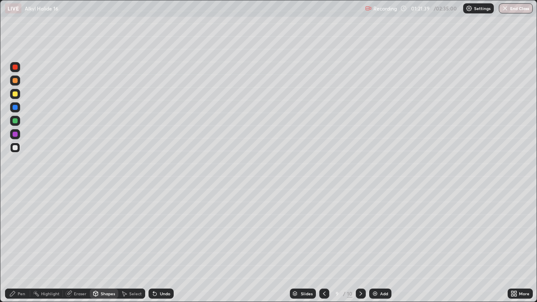
click at [23, 245] on div "Pen" at bounding box center [22, 294] width 8 height 4
click at [14, 118] on div at bounding box center [15, 120] width 5 height 5
click at [13, 91] on div at bounding box center [15, 94] width 10 height 10
click at [382, 245] on div "Add" at bounding box center [380, 294] width 22 height 10
click at [162, 245] on div "Undo" at bounding box center [165, 294] width 10 height 4
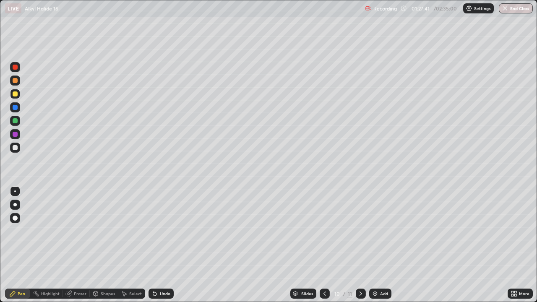
click at [163, 245] on div "Undo" at bounding box center [165, 294] width 10 height 4
click at [16, 68] on div at bounding box center [15, 67] width 5 height 5
click at [14, 121] on div at bounding box center [15, 120] width 5 height 5
click at [163, 245] on div "Undo" at bounding box center [165, 294] width 10 height 4
click at [163, 245] on div "Undo" at bounding box center [161, 294] width 25 height 10
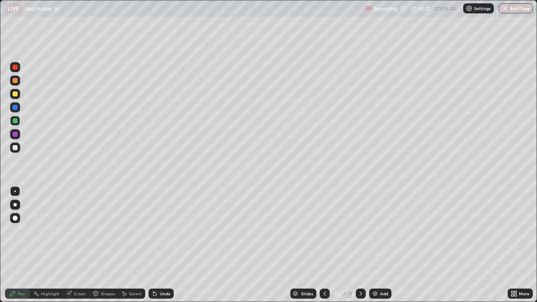
click at [162, 245] on div "Undo" at bounding box center [161, 294] width 25 height 10
click at [157, 245] on div "Undo" at bounding box center [161, 294] width 25 height 10
click at [154, 245] on icon at bounding box center [154, 294] width 3 height 3
click at [156, 245] on icon at bounding box center [155, 293] width 7 height 7
click at [162, 245] on div "Undo" at bounding box center [165, 294] width 10 height 4
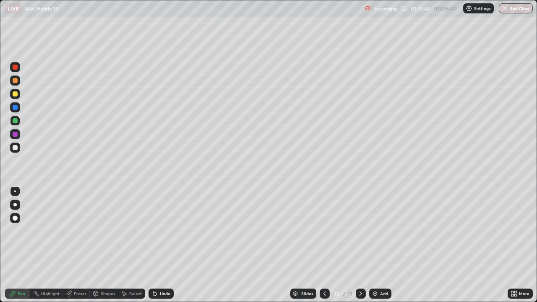
click at [322, 245] on icon at bounding box center [325, 293] width 7 height 7
click at [382, 245] on div "Add" at bounding box center [384, 294] width 8 height 4
click at [324, 245] on icon at bounding box center [325, 293] width 7 height 7
click at [385, 245] on div "Add" at bounding box center [384, 294] width 8 height 4
click at [383, 245] on div "Add" at bounding box center [384, 294] width 8 height 4
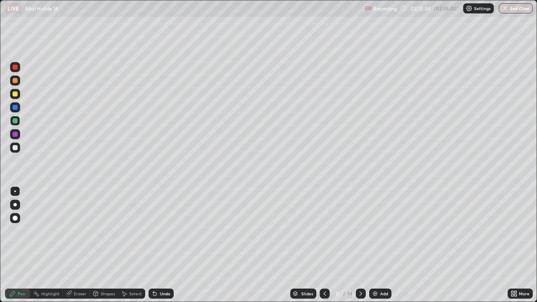
click at [13, 148] on div at bounding box center [15, 147] width 5 height 5
click at [162, 245] on div "Undo" at bounding box center [165, 294] width 10 height 4
click at [162, 245] on div "Undo" at bounding box center [161, 294] width 25 height 10
click at [162, 245] on div "Undo" at bounding box center [165, 294] width 10 height 4
click at [132, 245] on div "Select" at bounding box center [135, 294] width 13 height 4
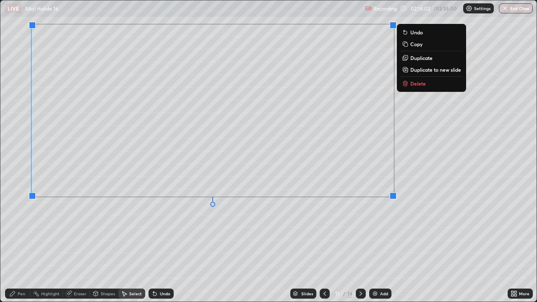
click at [377, 245] on div "0 ° Undo Copy Duplicate Duplicate to new slide Delete" at bounding box center [268, 150] width 536 height 301
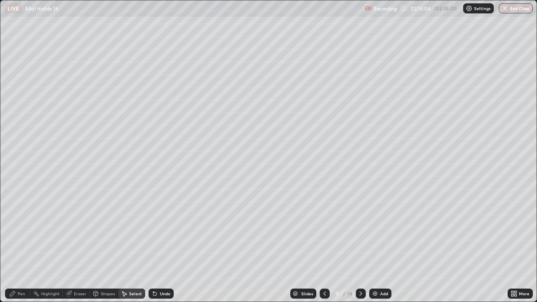
click at [16, 245] on div "Pen" at bounding box center [17, 294] width 25 height 10
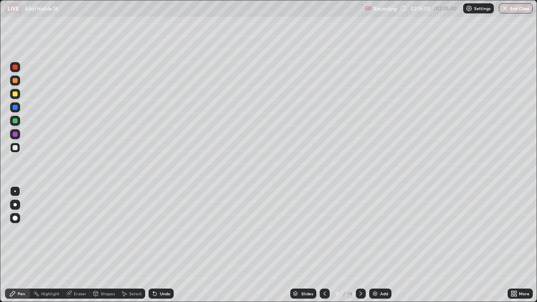
click at [10, 97] on div at bounding box center [15, 94] width 10 height 10
click at [157, 245] on div "Undo" at bounding box center [161, 294] width 25 height 10
click at [157, 245] on icon at bounding box center [155, 293] width 7 height 7
click at [13, 68] on div at bounding box center [15, 67] width 5 height 5
click at [381, 245] on div "Add" at bounding box center [380, 294] width 22 height 10
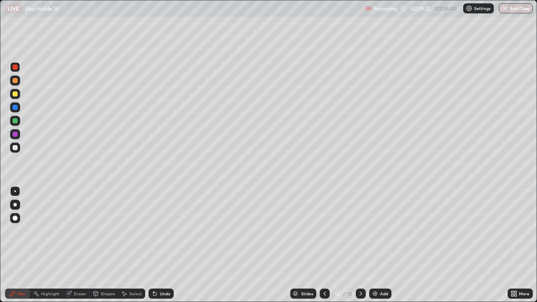
click at [164, 245] on div "Undo" at bounding box center [165, 294] width 10 height 4
click at [423, 6] on div "02:30:30" at bounding box center [422, 8] width 24 height 5
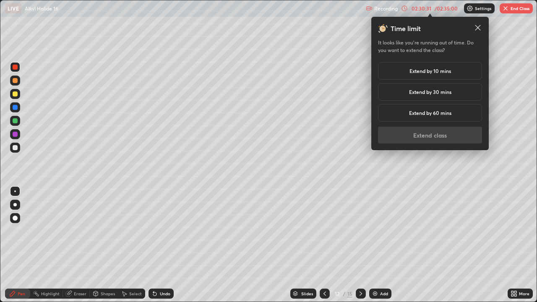
click at [422, 68] on h5 "Extend by 10 mins" at bounding box center [431, 71] width 42 height 8
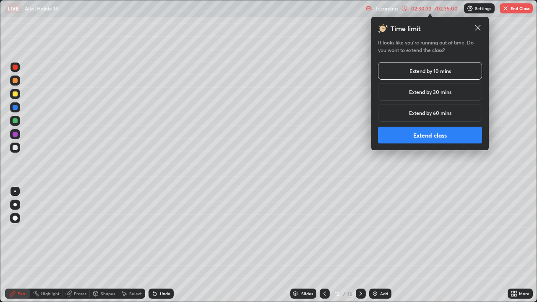
click at [430, 137] on button "Extend class" at bounding box center [430, 135] width 104 height 17
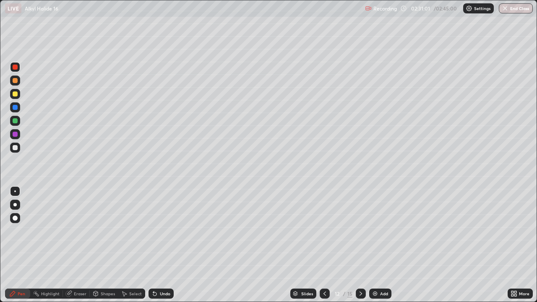
click at [81, 245] on div "Eraser" at bounding box center [80, 294] width 13 height 4
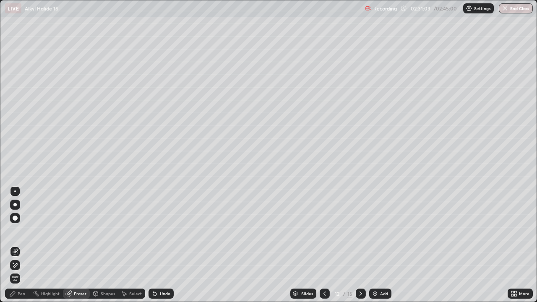
click at [24, 245] on div "Pen" at bounding box center [22, 294] width 8 height 4
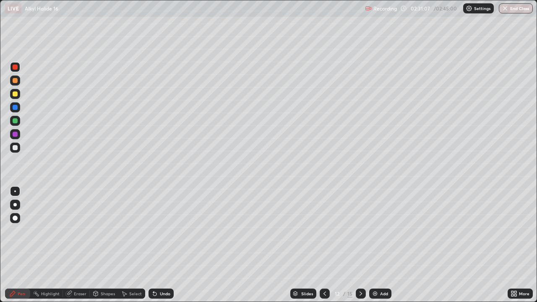
click at [86, 245] on div "Eraser" at bounding box center [76, 294] width 27 height 10
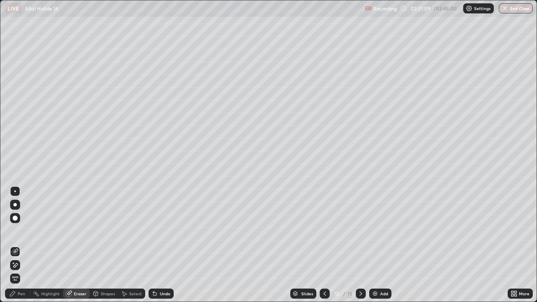
click at [22, 245] on div "Pen" at bounding box center [22, 294] width 8 height 4
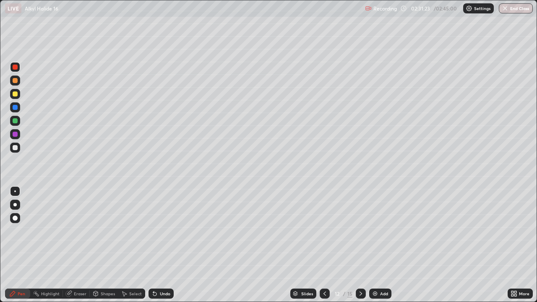
click at [132, 245] on div "Select" at bounding box center [135, 294] width 13 height 4
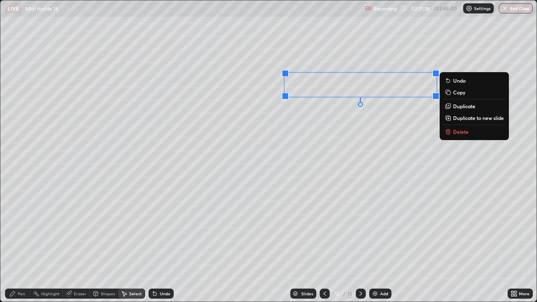
click at [449, 132] on icon at bounding box center [449, 133] width 0 height 2
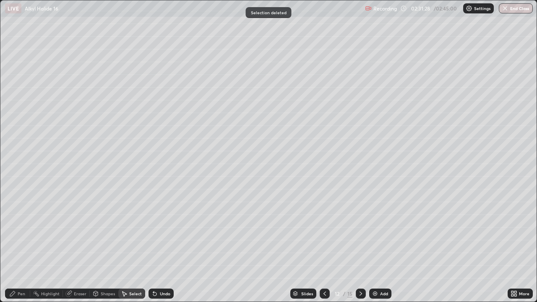
click at [16, 245] on icon at bounding box center [12, 293] width 7 height 7
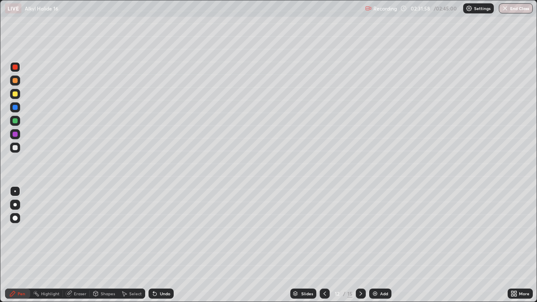
click at [16, 95] on div at bounding box center [15, 93] width 5 height 5
click at [16, 82] on div at bounding box center [15, 80] width 5 height 5
click at [15, 136] on div at bounding box center [15, 134] width 5 height 5
click at [382, 245] on div "Add" at bounding box center [384, 294] width 8 height 4
click at [131, 245] on div "Select" at bounding box center [131, 294] width 27 height 10
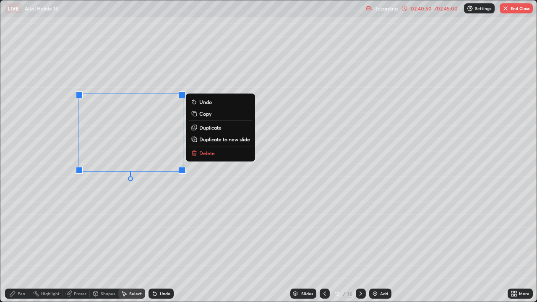
click at [201, 127] on p "Duplicate" at bounding box center [210, 127] width 22 height 7
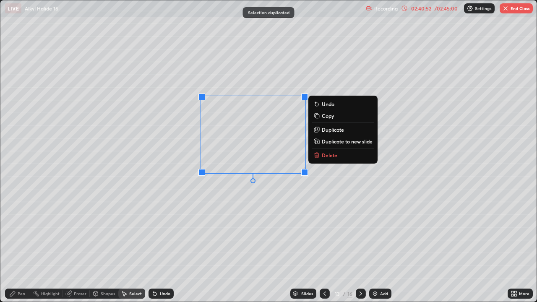
click at [332, 129] on p "Duplicate" at bounding box center [333, 129] width 22 height 7
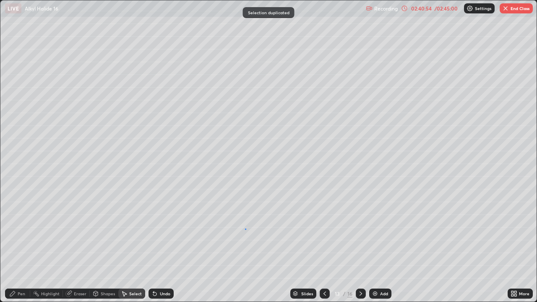
click at [245, 229] on div "0 ° Undo Copy Duplicate Duplicate to new slide Delete" at bounding box center [268, 150] width 536 height 301
click at [74, 245] on div "Eraser" at bounding box center [80, 294] width 13 height 4
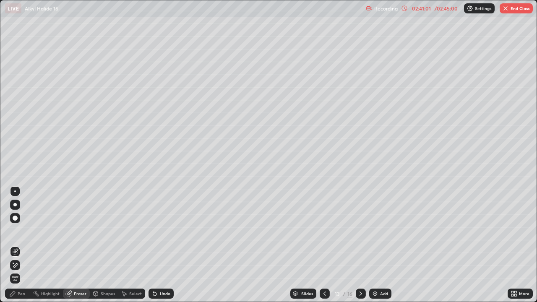
click at [13, 245] on div "Pen" at bounding box center [17, 294] width 25 height 10
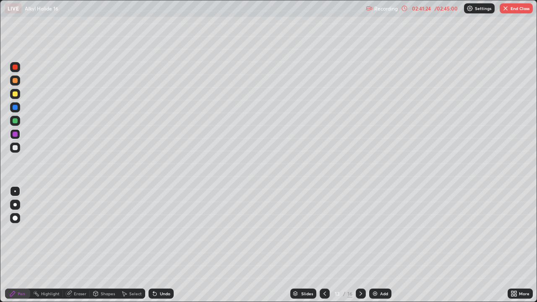
click at [17, 68] on div at bounding box center [15, 67] width 5 height 5
click at [379, 245] on div "Add" at bounding box center [380, 294] width 22 height 10
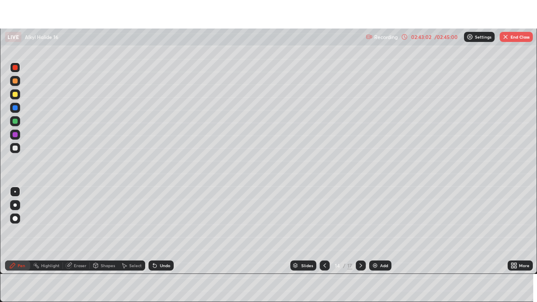
scroll to position [41726, 41434]
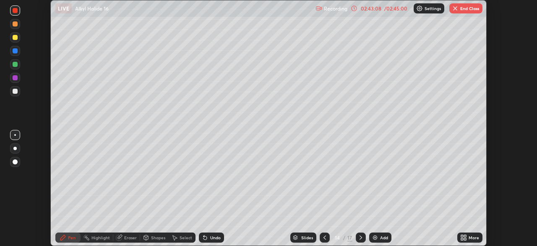
click at [470, 238] on div "More" at bounding box center [474, 237] width 10 height 4
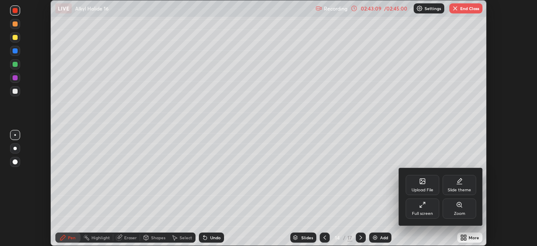
click at [429, 208] on div "Full screen" at bounding box center [423, 208] width 34 height 20
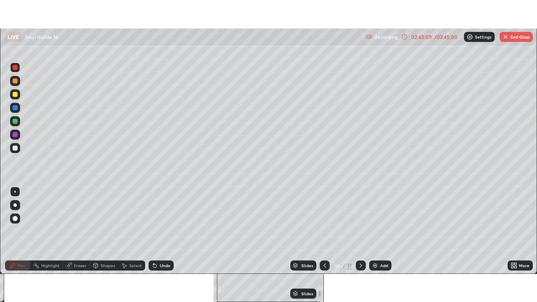
scroll to position [302, 537]
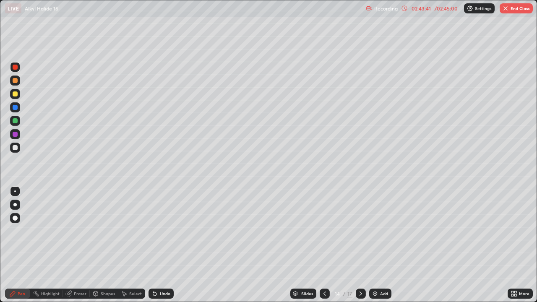
click at [15, 120] on div at bounding box center [15, 120] width 5 height 5
click at [11, 132] on div at bounding box center [15, 134] width 10 height 10
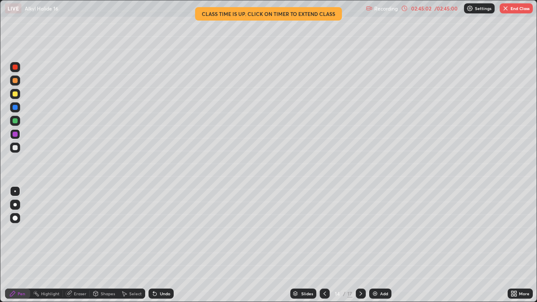
click at [434, 9] on div "/ 02:45:00" at bounding box center [446, 8] width 26 height 5
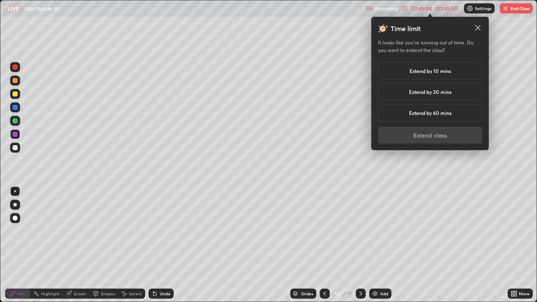
click at [441, 67] on h5 "Extend by 10 mins" at bounding box center [431, 71] width 42 height 8
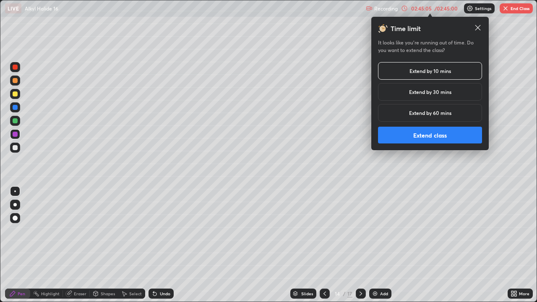
click at [440, 139] on button "Extend class" at bounding box center [430, 135] width 104 height 17
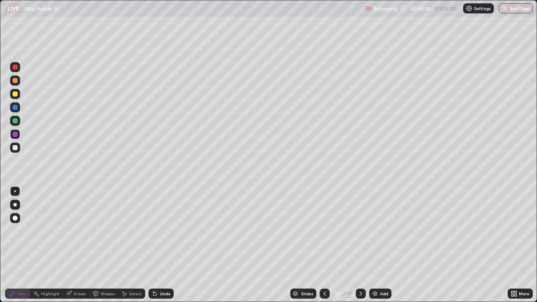
click at [14, 120] on div at bounding box center [15, 120] width 5 height 5
click at [13, 82] on div at bounding box center [15, 80] width 5 height 5
click at [15, 149] on div at bounding box center [15, 147] width 5 height 5
click at [98, 245] on icon at bounding box center [95, 293] width 7 height 7
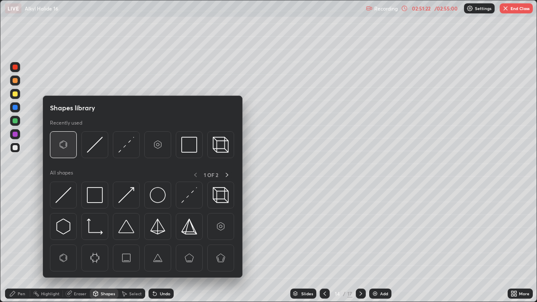
click at [65, 148] on img at bounding box center [63, 145] width 16 height 16
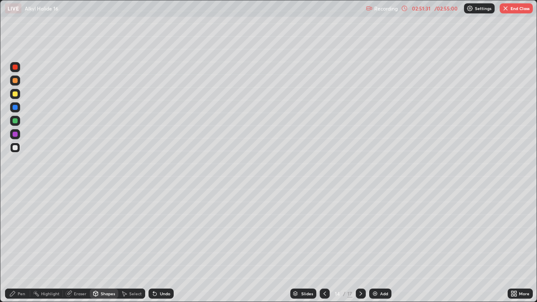
click at [20, 245] on div "Pen" at bounding box center [22, 294] width 8 height 4
click at [16, 122] on div at bounding box center [15, 120] width 5 height 5
click at [16, 135] on div at bounding box center [15, 134] width 5 height 5
click at [442, 7] on div "/ 02:55:00" at bounding box center [446, 8] width 26 height 5
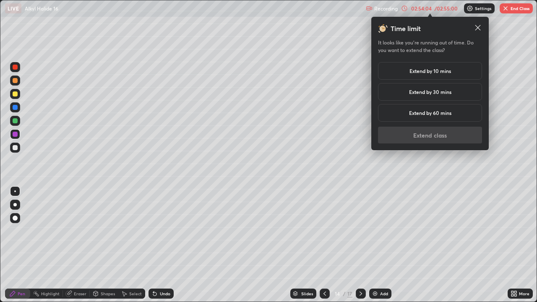
click at [446, 69] on h5 "Extend by 10 mins" at bounding box center [431, 71] width 42 height 8
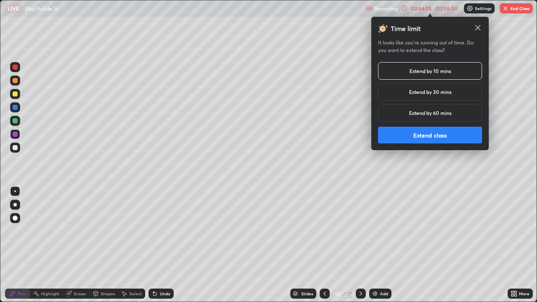
click at [448, 134] on button "Extend class" at bounding box center [430, 135] width 104 height 17
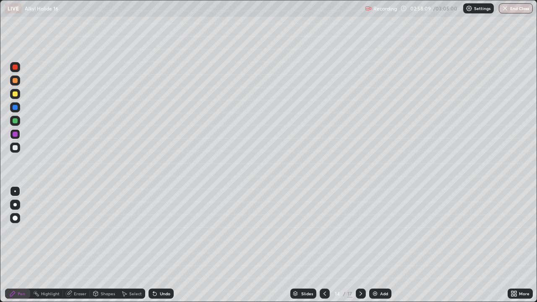
click at [381, 245] on div "Add" at bounding box center [380, 294] width 22 height 10
click at [99, 245] on div "Shapes" at bounding box center [104, 294] width 29 height 10
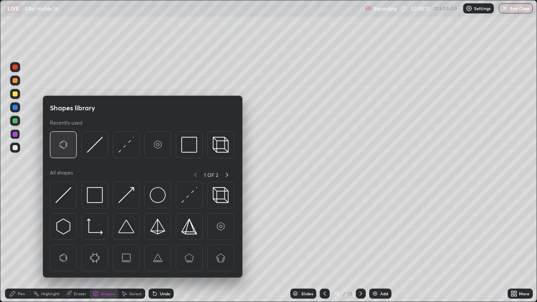
click at [63, 146] on img at bounding box center [63, 145] width 16 height 16
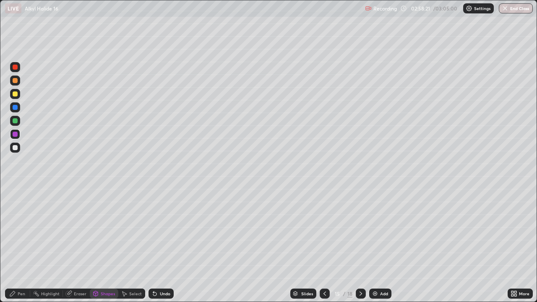
click at [19, 245] on div "Pen" at bounding box center [22, 294] width 8 height 4
click at [15, 68] on div at bounding box center [15, 67] width 5 height 5
click at [15, 146] on div at bounding box center [15, 147] width 5 height 5
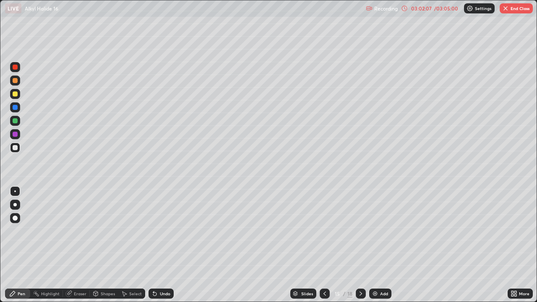
click at [99, 245] on div "Shapes" at bounding box center [104, 294] width 29 height 10
click at [16, 245] on icon at bounding box center [12, 293] width 7 height 7
click at [14, 93] on div at bounding box center [15, 93] width 5 height 5
click at [324, 245] on icon at bounding box center [325, 293] width 7 height 7
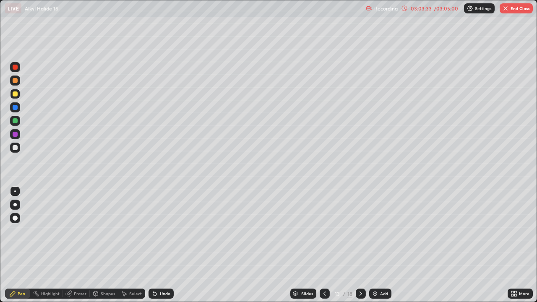
click at [324, 245] on icon at bounding box center [325, 293] width 7 height 7
click at [360, 245] on icon at bounding box center [361, 293] width 7 height 7
click at [361, 245] on icon at bounding box center [361, 294] width 3 height 4
click at [165, 245] on div "Undo" at bounding box center [165, 294] width 10 height 4
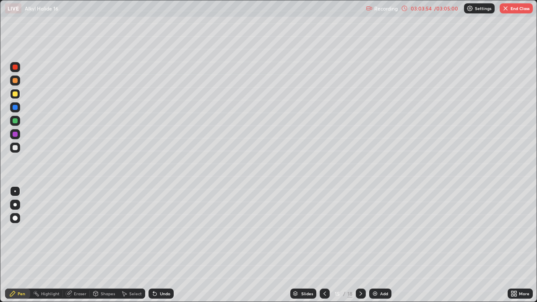
click at [164, 245] on div "Undo" at bounding box center [165, 294] width 10 height 4
click at [162, 245] on div "Undo" at bounding box center [165, 294] width 10 height 4
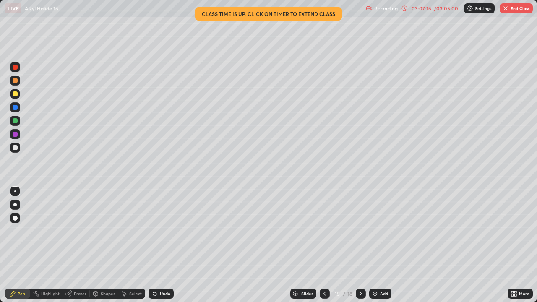
click at [324, 245] on icon at bounding box center [325, 294] width 3 height 4
click at [324, 245] on icon at bounding box center [325, 293] width 7 height 7
click at [323, 245] on icon at bounding box center [325, 293] width 7 height 7
click at [327, 245] on icon at bounding box center [325, 293] width 7 height 7
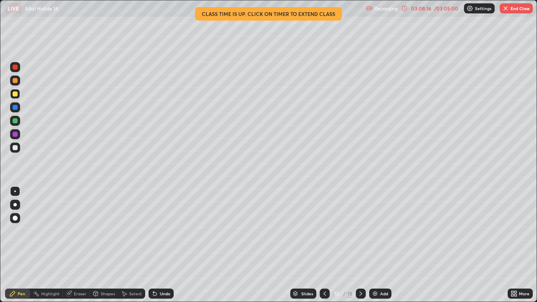
click at [360, 245] on icon at bounding box center [361, 293] width 7 height 7
click at [361, 245] on icon at bounding box center [361, 293] width 7 height 7
click at [360, 245] on icon at bounding box center [361, 293] width 7 height 7
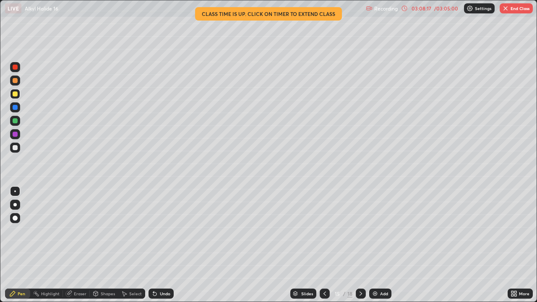
click at [359, 245] on icon at bounding box center [361, 293] width 7 height 7
click at [360, 245] on icon at bounding box center [361, 293] width 7 height 7
click at [358, 245] on icon at bounding box center [361, 293] width 7 height 7
click at [326, 245] on div at bounding box center [325, 294] width 10 height 10
click at [358, 245] on icon at bounding box center [361, 293] width 7 height 7
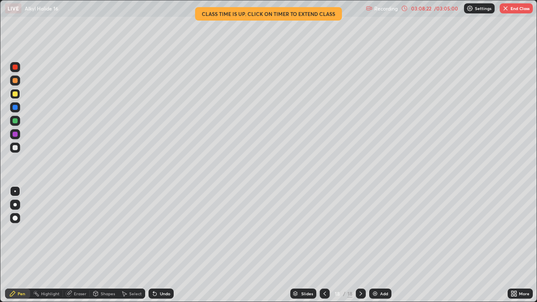
click at [360, 245] on icon at bounding box center [361, 293] width 7 height 7
click at [325, 245] on div at bounding box center [325, 294] width 10 height 10
click at [324, 245] on icon at bounding box center [325, 293] width 7 height 7
click at [325, 245] on icon at bounding box center [325, 293] width 7 height 7
click at [512, 6] on button "End Class" at bounding box center [516, 8] width 33 height 10
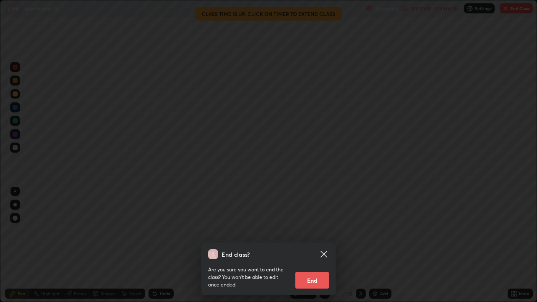
click at [323, 245] on button "End" at bounding box center [312, 280] width 34 height 17
